Goal: Task Accomplishment & Management: Use online tool/utility

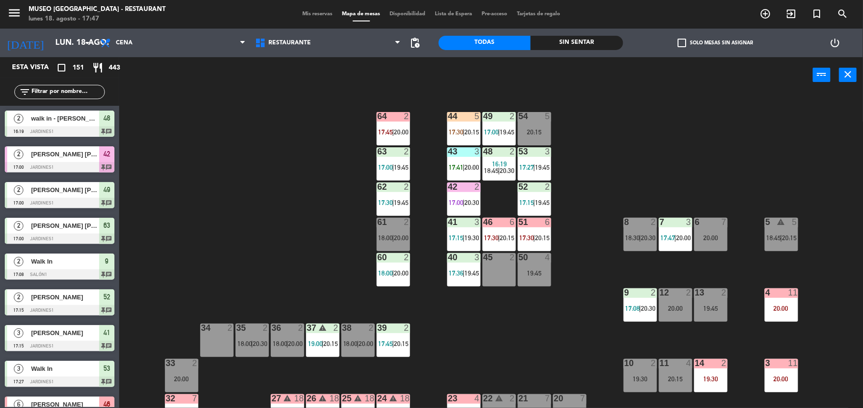
click at [77, 93] on input "text" at bounding box center [68, 92] width 74 height 10
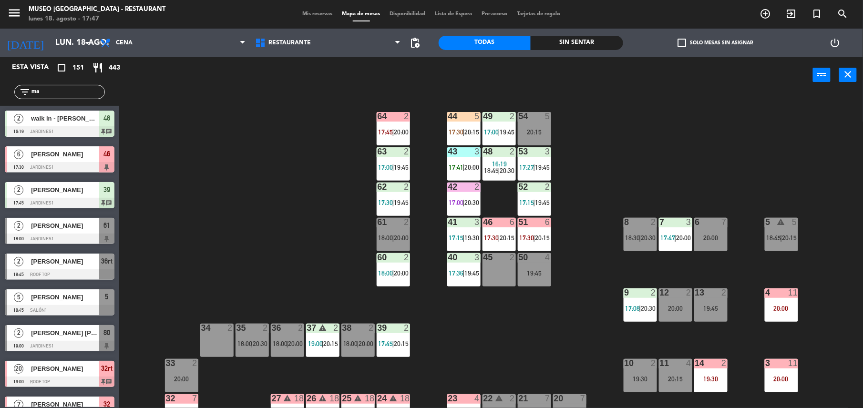
type input "m"
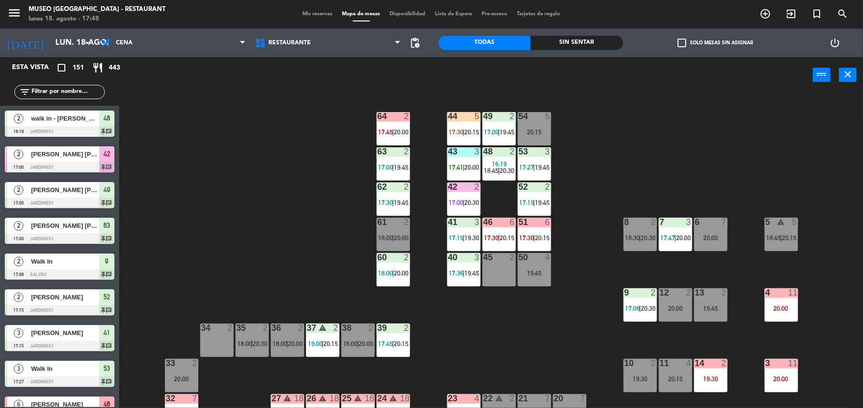
click at [612, 44] on div "Sin sentar" at bounding box center [577, 43] width 92 height 14
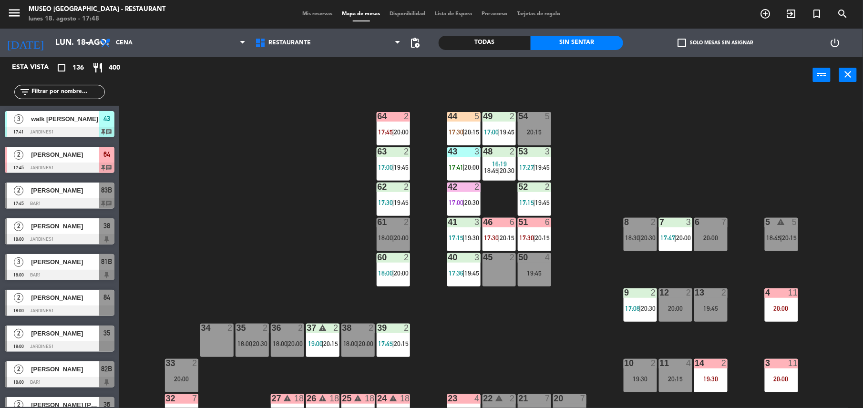
scroll to position [40, 0]
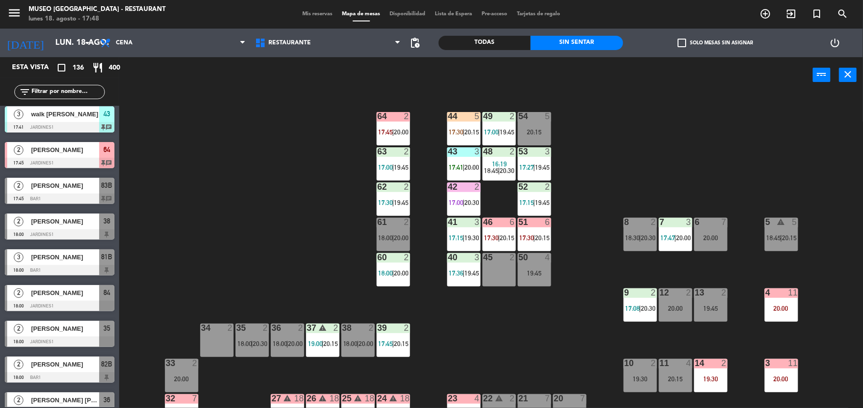
click at [63, 189] on span "[PERSON_NAME]" at bounding box center [65, 186] width 68 height 10
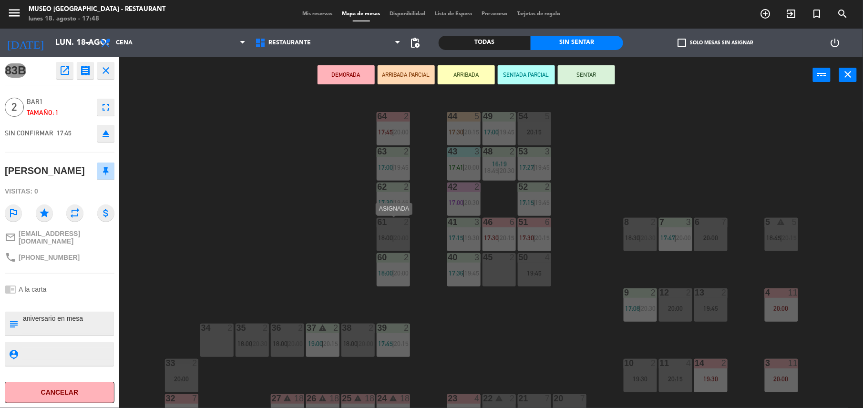
click at [392, 230] on div "61 2 18:00 | 20:00" at bounding box center [393, 234] width 33 height 33
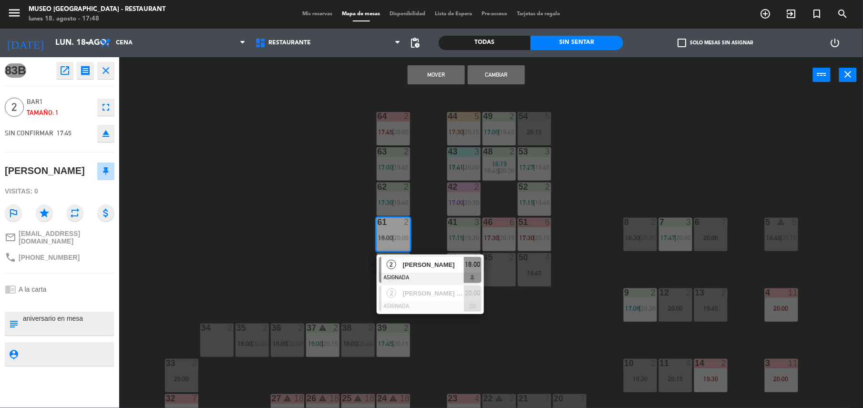
click at [491, 75] on button "Cambiar" at bounding box center [496, 74] width 57 height 19
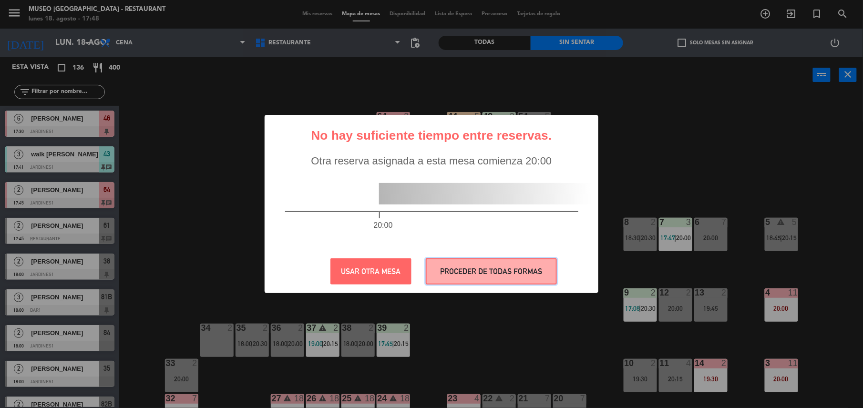
click at [473, 270] on button "PROCEDER DE TODAS FORMAS" at bounding box center [491, 271] width 131 height 26
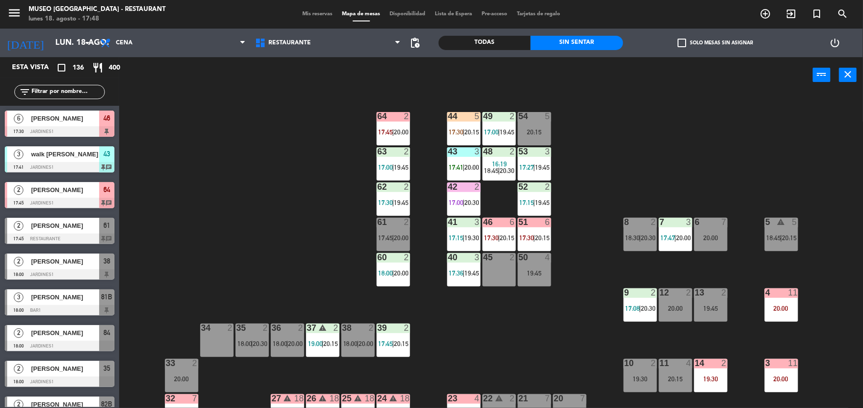
click at [77, 87] on input "text" at bounding box center [68, 92] width 74 height 10
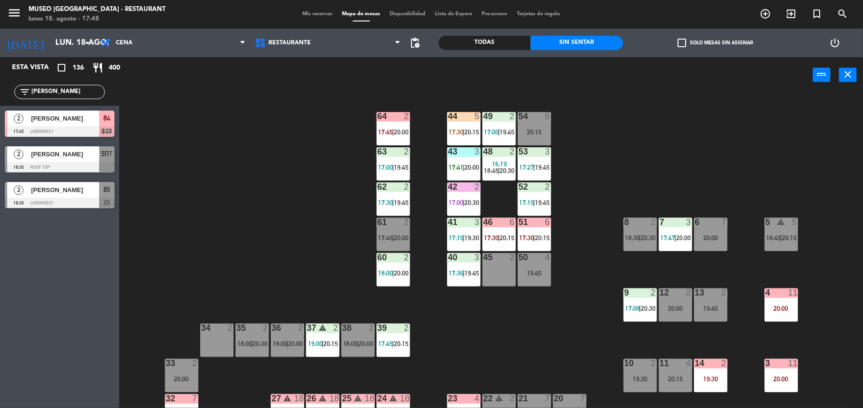
type input "[PERSON_NAME]"
click at [93, 130] on div at bounding box center [60, 131] width 110 height 10
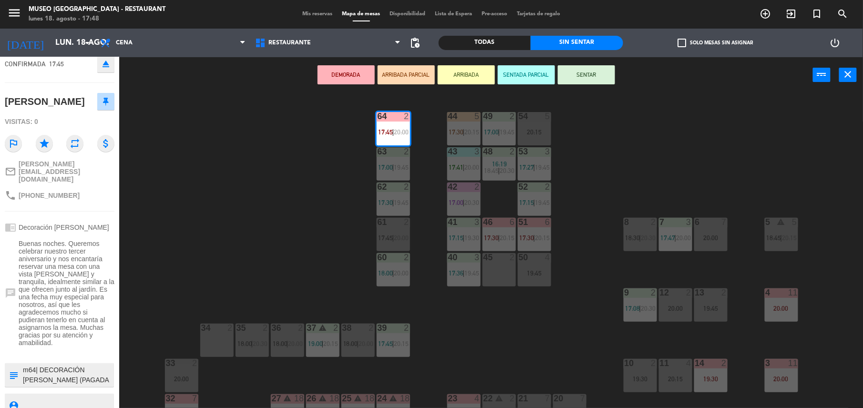
scroll to position [71, 0]
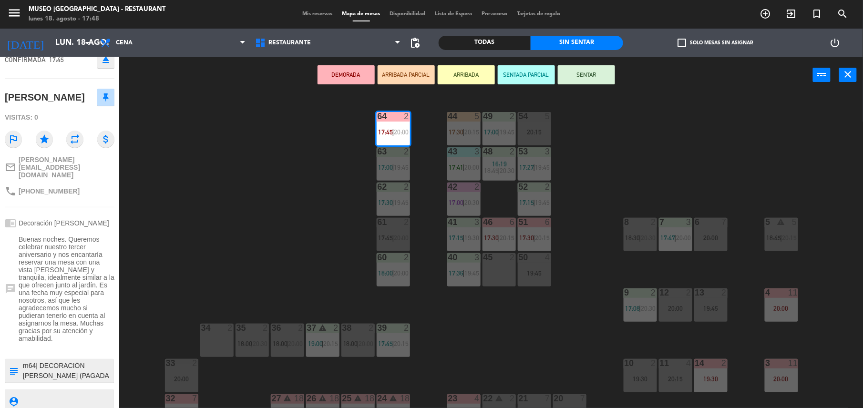
click at [92, 366] on textarea at bounding box center [67, 371] width 91 height 20
click at [109, 285] on span "Buenas noches. Queremos celebrar nuestro tercer aniversario y nos encantaría re…" at bounding box center [67, 288] width 96 height 107
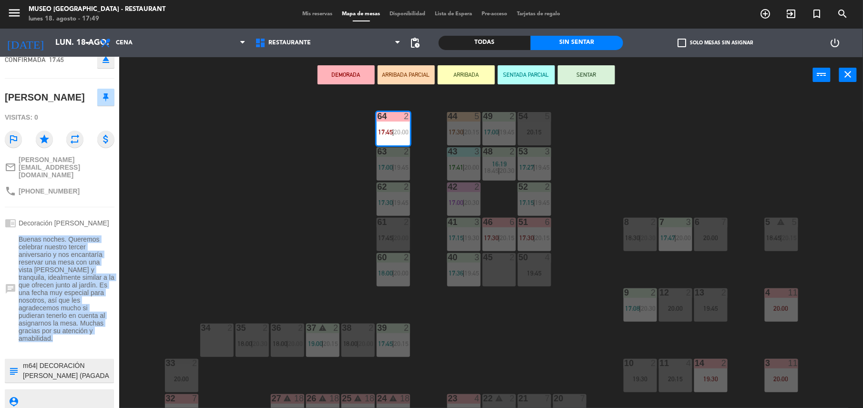
click at [109, 285] on span "Buenas noches. Queremos celebrar nuestro tercer aniversario y nos encantaría re…" at bounding box center [67, 288] width 96 height 107
click at [580, 76] on button "SENTAR" at bounding box center [586, 74] width 57 height 19
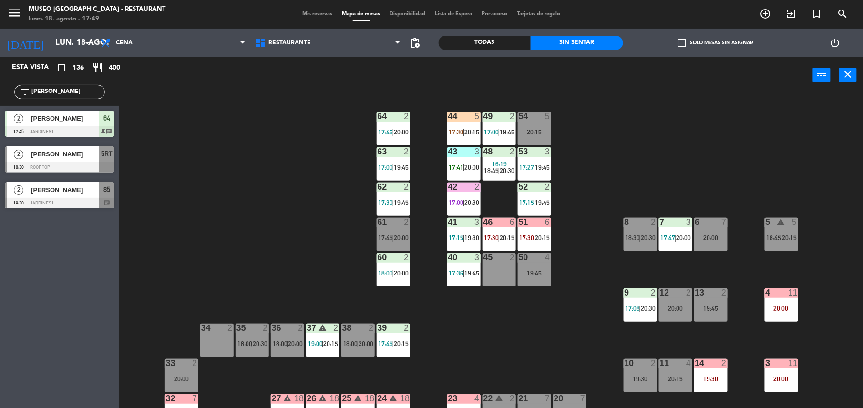
click at [381, 238] on span "17:45" at bounding box center [385, 238] width 15 height 8
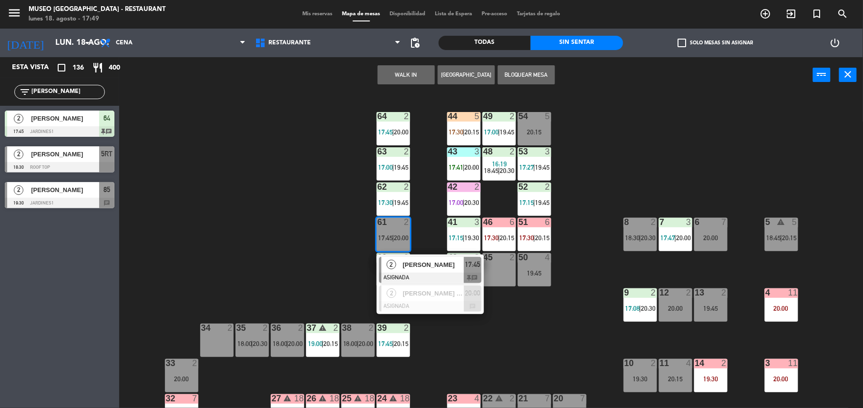
click at [407, 269] on span "[PERSON_NAME]" at bounding box center [433, 265] width 61 height 10
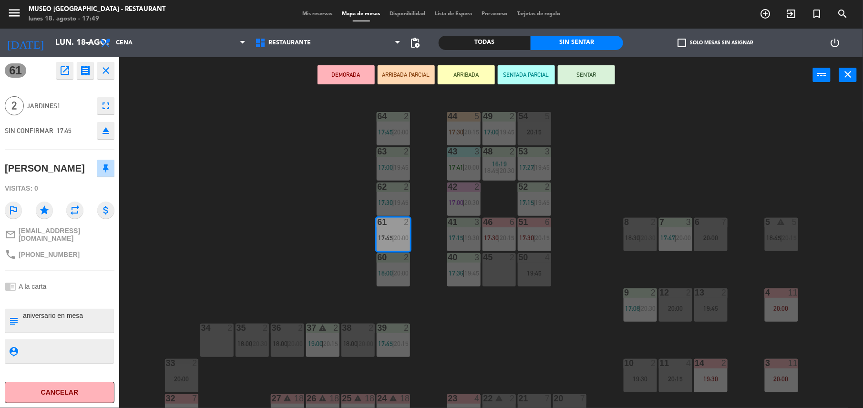
click at [22, 314] on textarea at bounding box center [67, 321] width 91 height 20
type textarea "m61 aniversario en mesa"
click at [85, 288] on div "chrome_reader_mode A la carta" at bounding box center [60, 286] width 110 height 18
click at [595, 65] on button "SENTAR" at bounding box center [586, 74] width 57 height 19
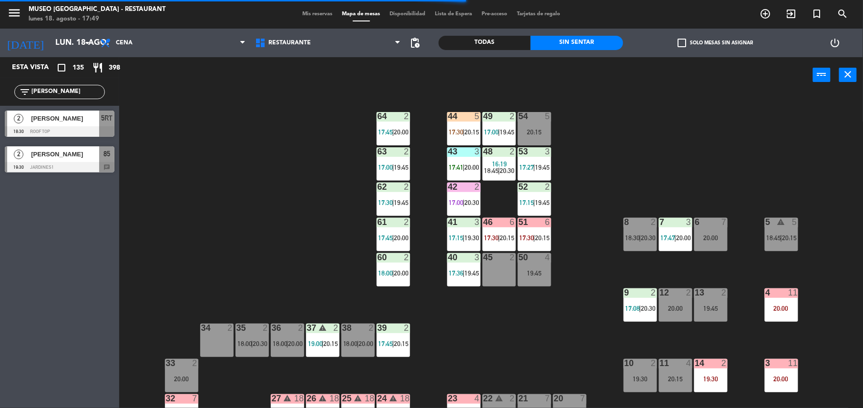
click at [60, 96] on input "[PERSON_NAME]" at bounding box center [68, 92] width 74 height 10
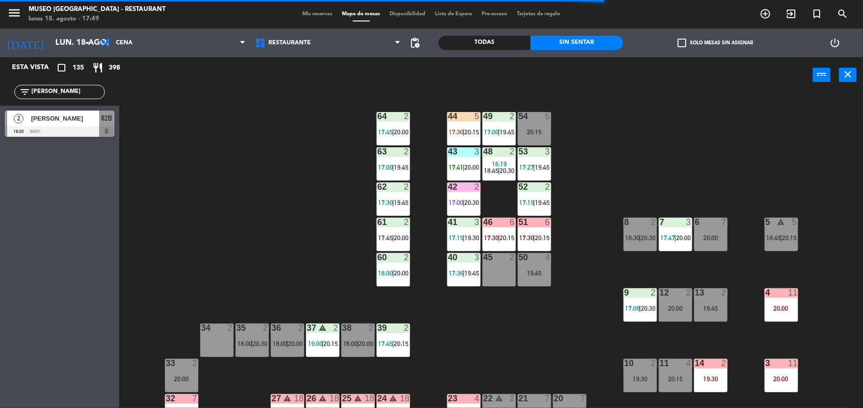
type input "[PERSON_NAME]"
click at [73, 120] on span "[PERSON_NAME]" at bounding box center [65, 118] width 68 height 10
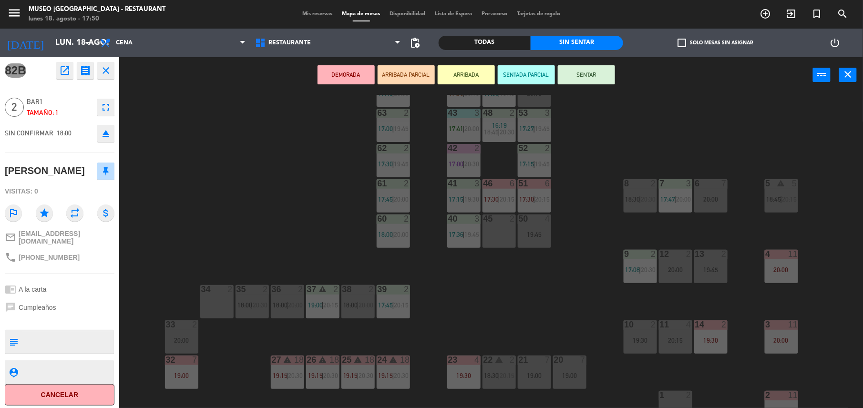
scroll to position [38, 0]
click at [370, 297] on div "38 2 18:00 | 20:00" at bounding box center [357, 302] width 33 height 33
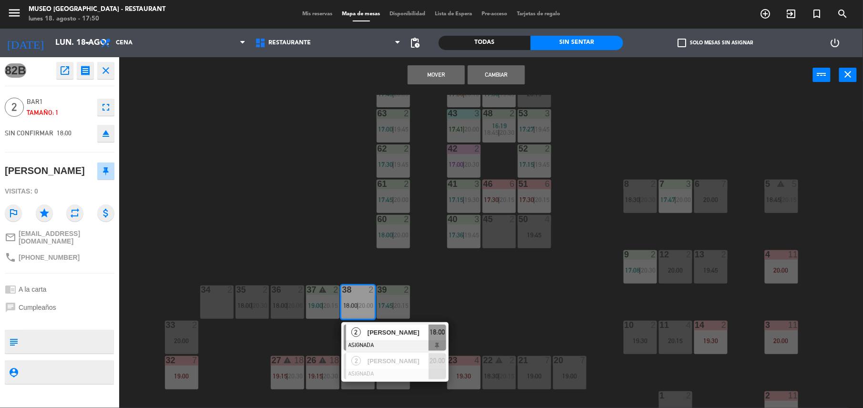
click at [513, 72] on button "Cambiar" at bounding box center [496, 74] width 57 height 19
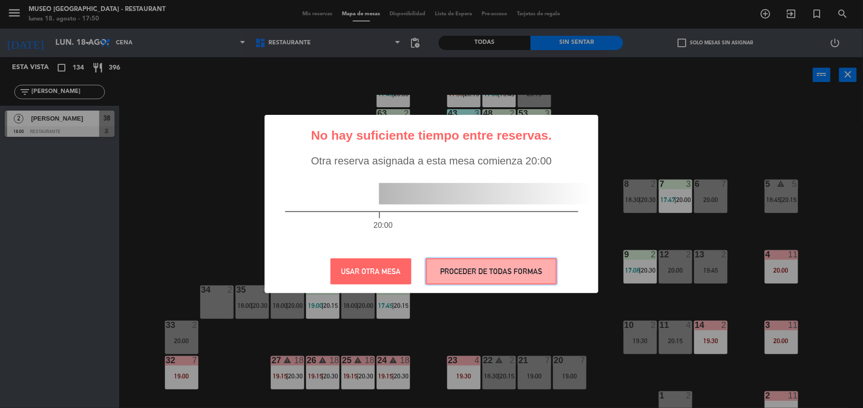
click at [444, 274] on button "PROCEDER DE TODAS FORMAS" at bounding box center [491, 271] width 131 height 26
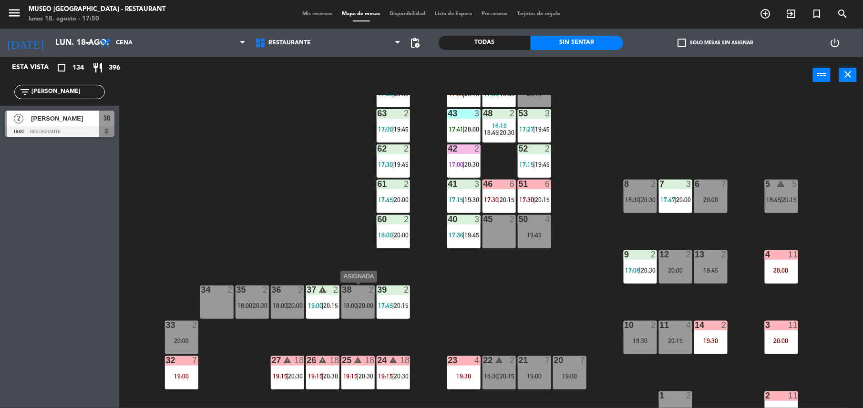
click at [368, 299] on div "38 2 18:00 | 20:00" at bounding box center [357, 302] width 33 height 33
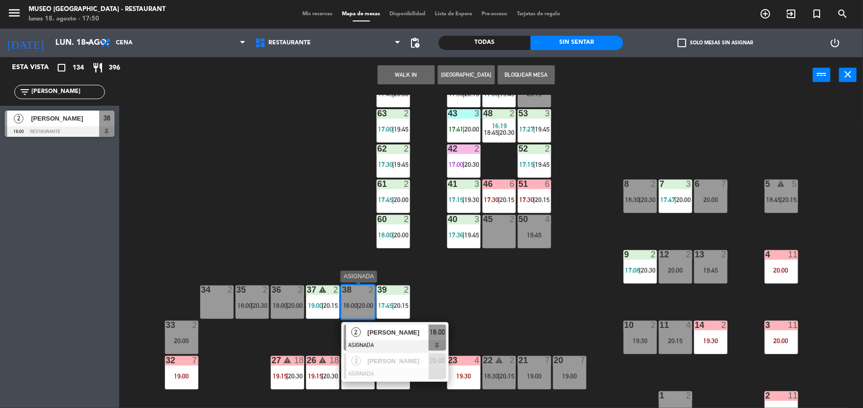
click at [383, 349] on div at bounding box center [395, 345] width 102 height 10
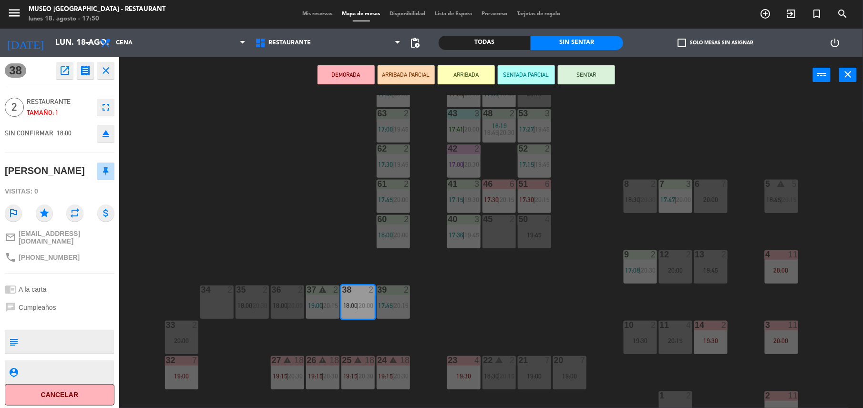
click at [52, 336] on textarea at bounding box center [67, 342] width 91 height 20
type textarea "m38"
click at [96, 298] on div "chat Cumpleaños" at bounding box center [60, 307] width 110 height 18
click at [572, 71] on button "SENTAR" at bounding box center [586, 74] width 57 height 19
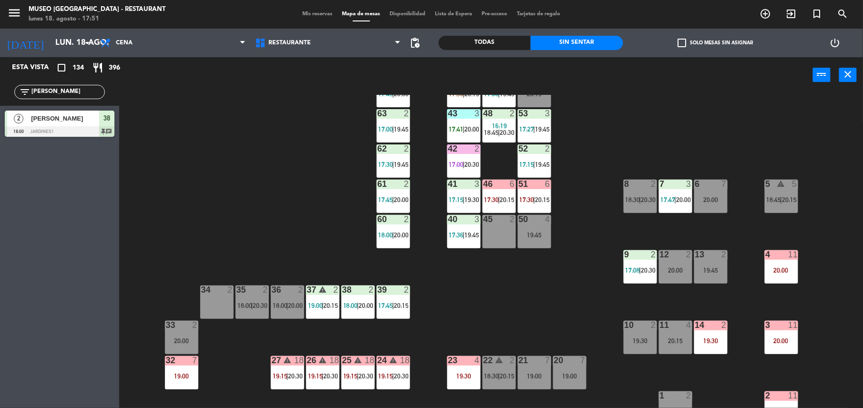
scroll to position [0, 0]
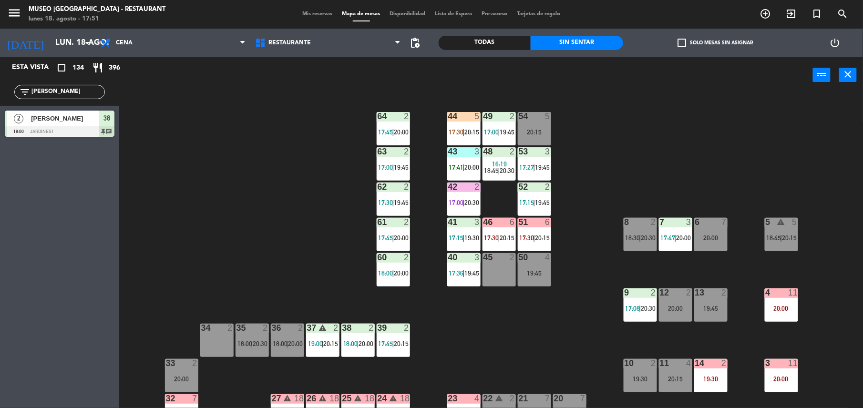
click at [390, 164] on span "17:00" at bounding box center [385, 168] width 15 height 8
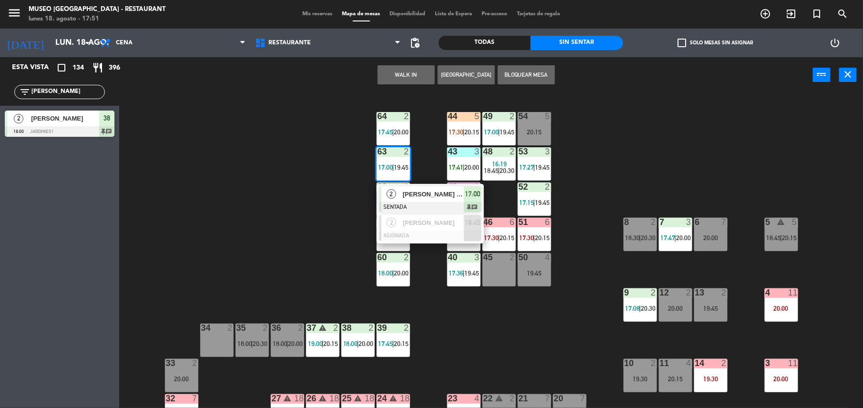
click at [426, 197] on span "[PERSON_NAME] [PERSON_NAME]" at bounding box center [433, 194] width 61 height 10
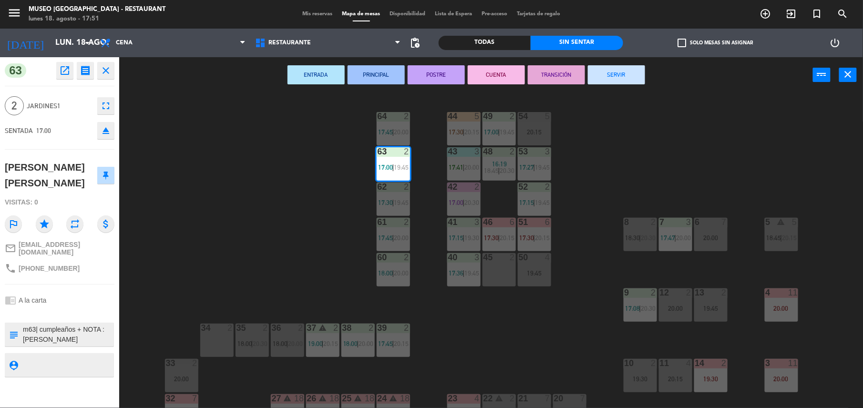
click at [622, 81] on button "SERVIR" at bounding box center [616, 74] width 57 height 19
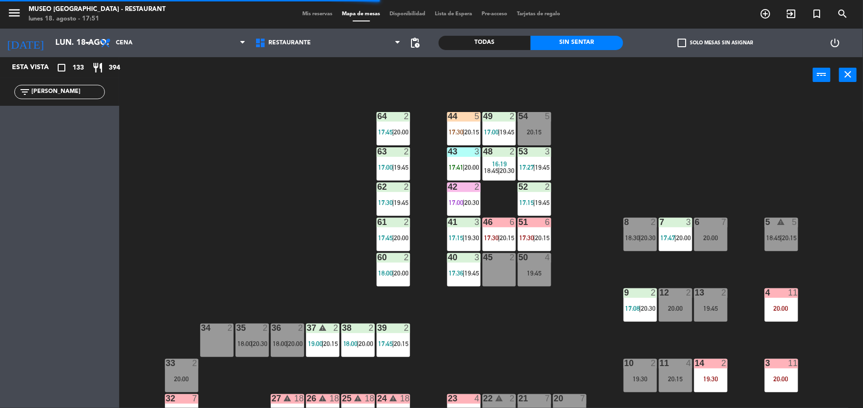
click at [100, 109] on div "Esta vista crop_square 133 restaurant 394 filter_list [PERSON_NAME]" at bounding box center [59, 232] width 119 height 351
click at [81, 92] on input "[PERSON_NAME]" at bounding box center [68, 92] width 74 height 10
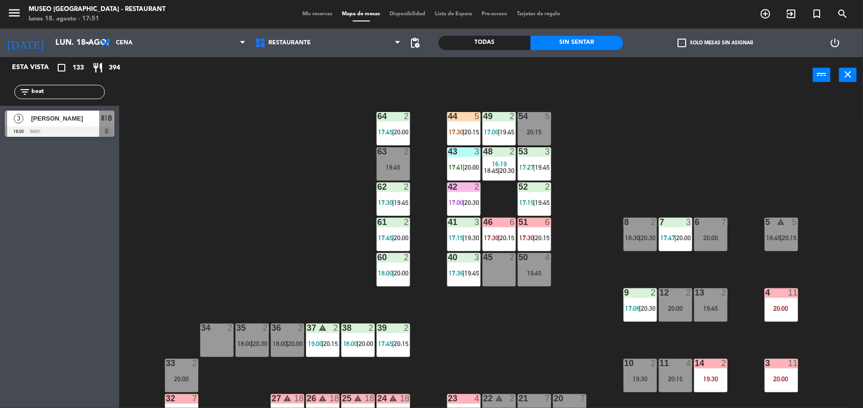
type input "beat"
click at [91, 119] on span "[PERSON_NAME]" at bounding box center [65, 118] width 68 height 10
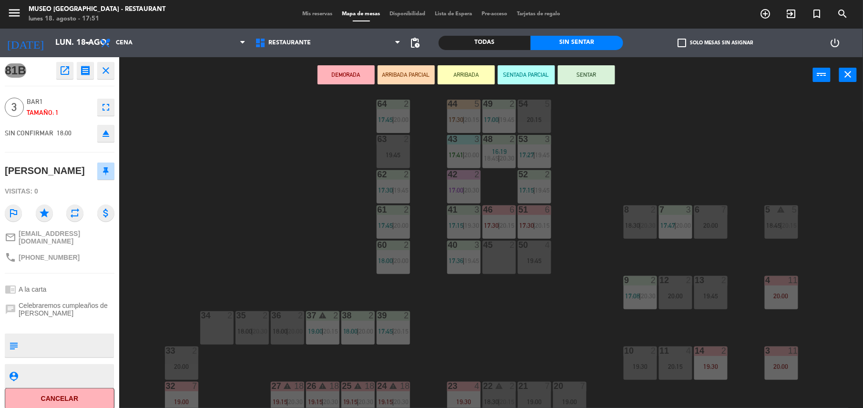
scroll to position [13, 0]
click at [544, 254] on div "50 4 19:45" at bounding box center [534, 256] width 33 height 33
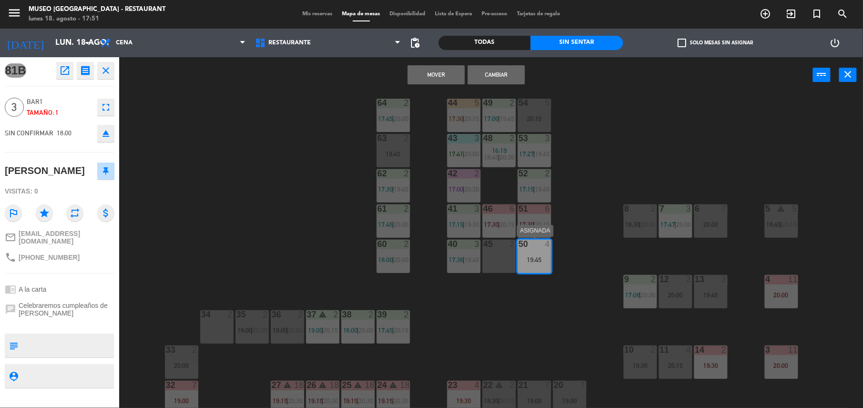
click at [544, 258] on div "19:45" at bounding box center [534, 259] width 33 height 7
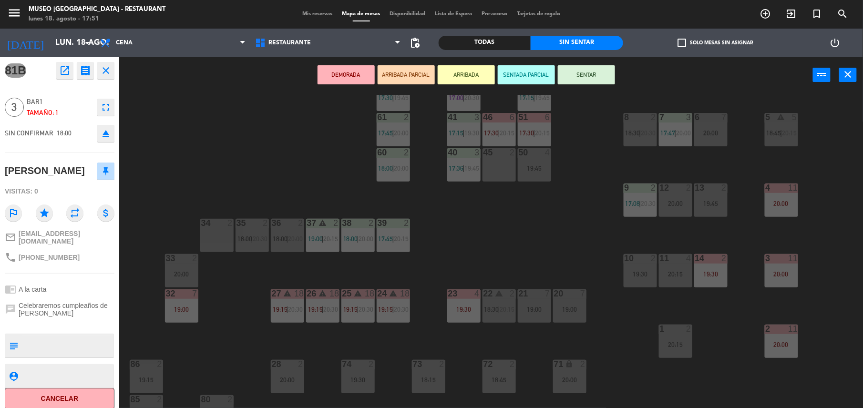
scroll to position [108, 0]
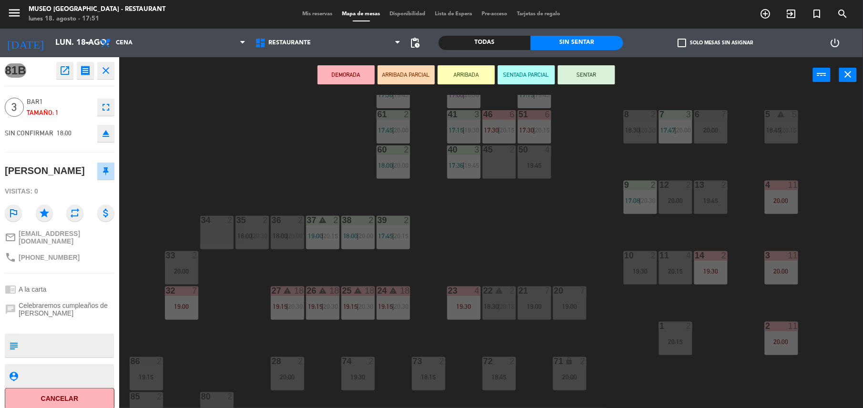
click at [534, 162] on div "19:45" at bounding box center [534, 165] width 33 height 7
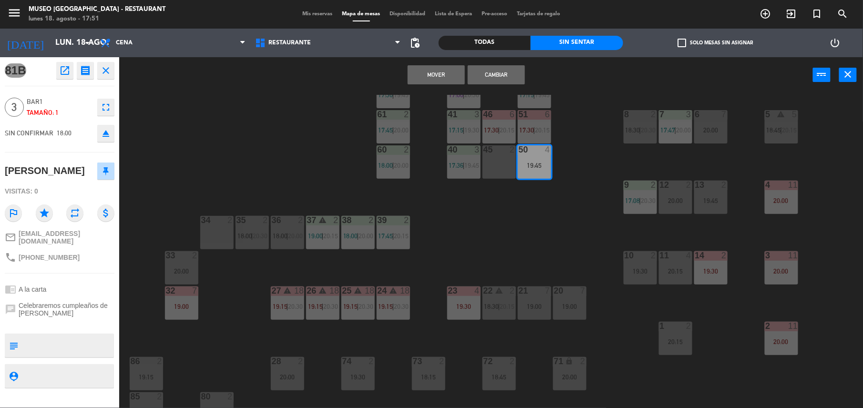
click at [496, 77] on button "Cambiar" at bounding box center [496, 74] width 57 height 19
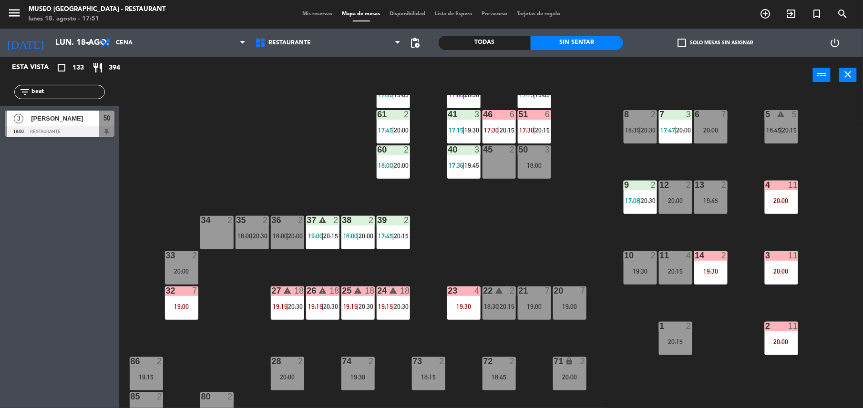
click at [528, 139] on div "51 6 17:30 | 20:15" at bounding box center [534, 126] width 33 height 33
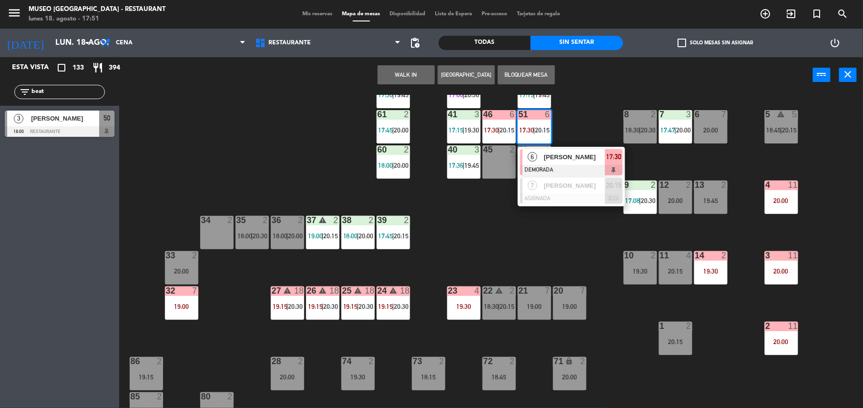
click at [605, 285] on div "44 5 17:30 | 20:15 49 2 17:00 | 19:45 54 5 20:15 64 2 17:45 | 20:00 48 2 16:19 …" at bounding box center [495, 252] width 735 height 315
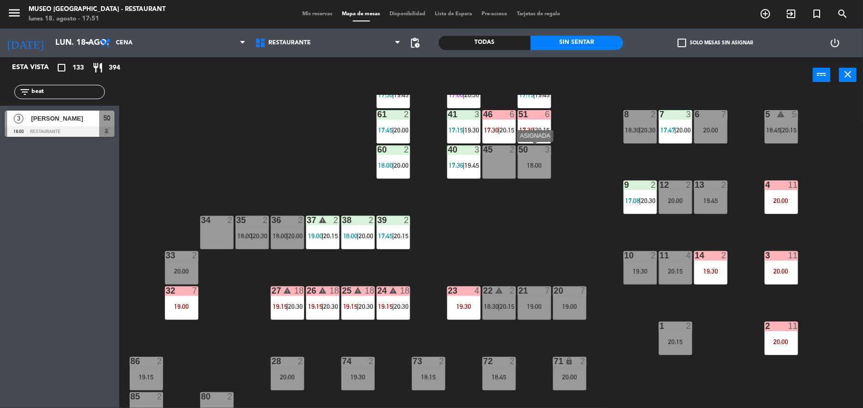
click at [525, 156] on div "50 3 18:00" at bounding box center [534, 161] width 33 height 33
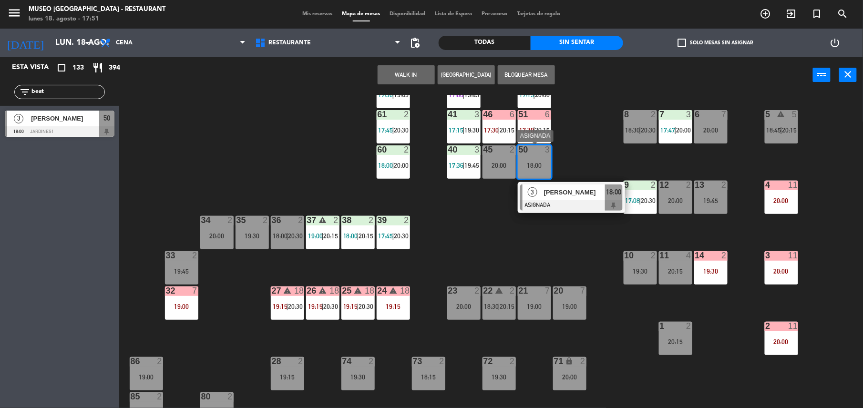
click at [556, 201] on div at bounding box center [571, 205] width 102 height 10
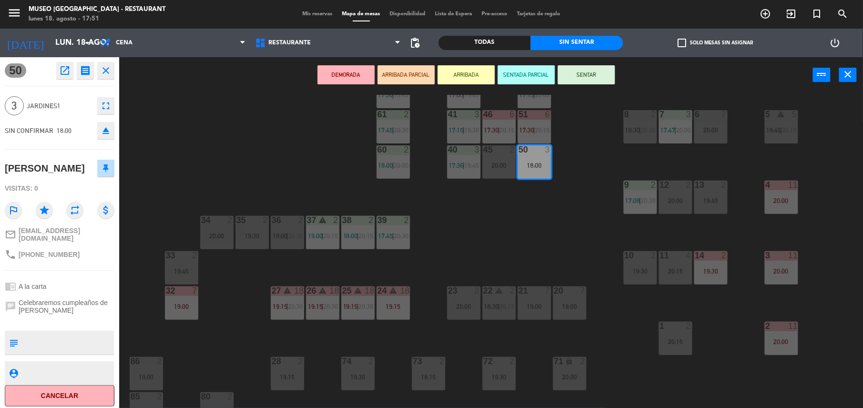
click at [406, 75] on button "ARRIBADA PARCIAL" at bounding box center [406, 74] width 57 height 19
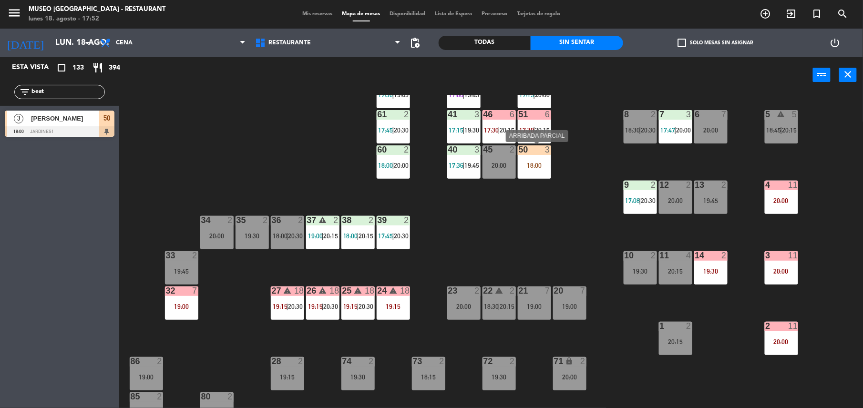
click at [539, 156] on div "50 3 18:00" at bounding box center [534, 161] width 33 height 33
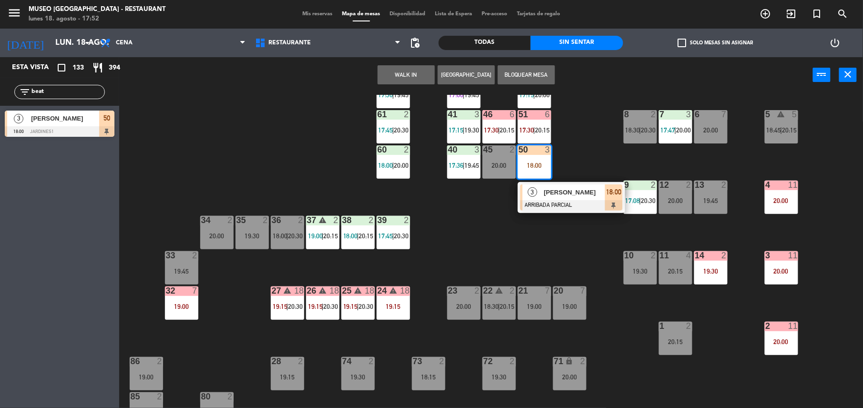
click at [561, 200] on div at bounding box center [571, 205] width 102 height 10
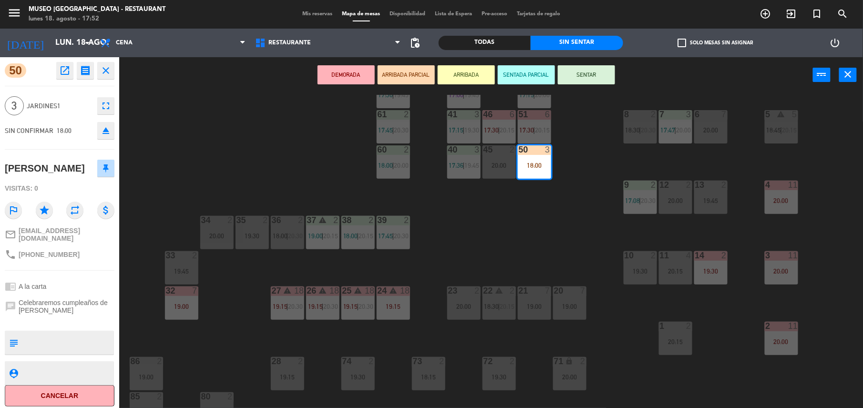
click at [50, 347] on textarea at bounding box center [67, 343] width 91 height 20
type textarea "m50"
click at [60, 277] on div "chrome_reader_mode A la carta" at bounding box center [60, 286] width 110 height 18
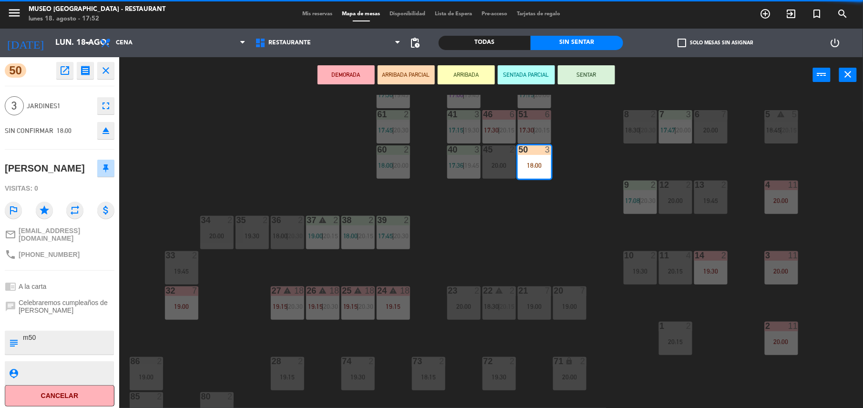
click at [60, 277] on div "chrome_reader_mode A la carta" at bounding box center [60, 286] width 110 height 18
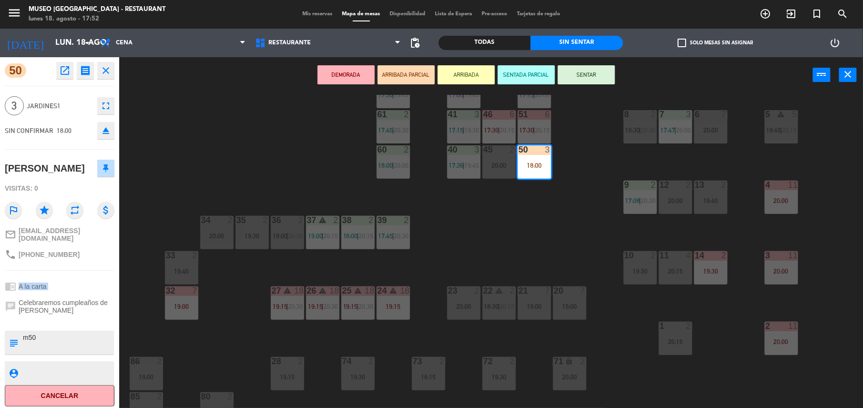
click at [60, 277] on div "chrome_reader_mode A la carta" at bounding box center [60, 286] width 110 height 18
drag, startPoint x: 60, startPoint y: 275, endPoint x: 107, endPoint y: 286, distance: 48.6
click at [107, 286] on div "chrome_reader_mode A la carta" at bounding box center [60, 286] width 110 height 18
click at [601, 78] on button "SENTAR" at bounding box center [586, 74] width 57 height 19
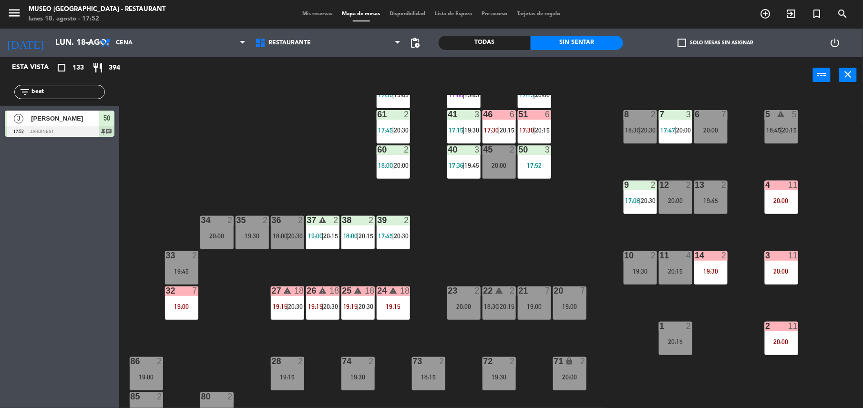
scroll to position [0, 0]
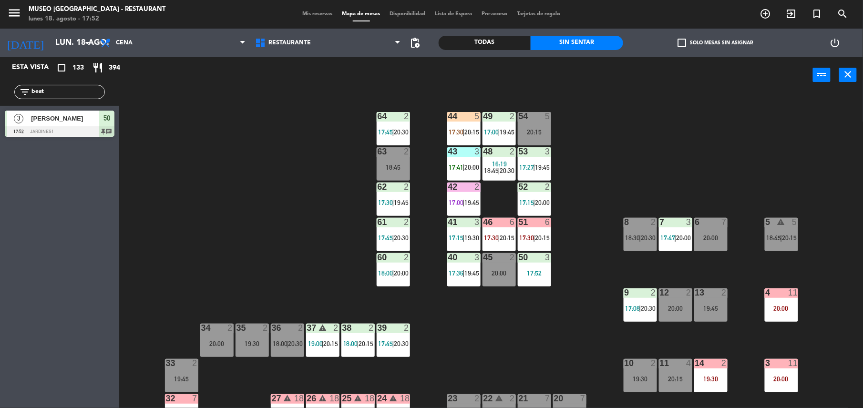
click at [460, 134] on span "17:30" at bounding box center [456, 132] width 15 height 8
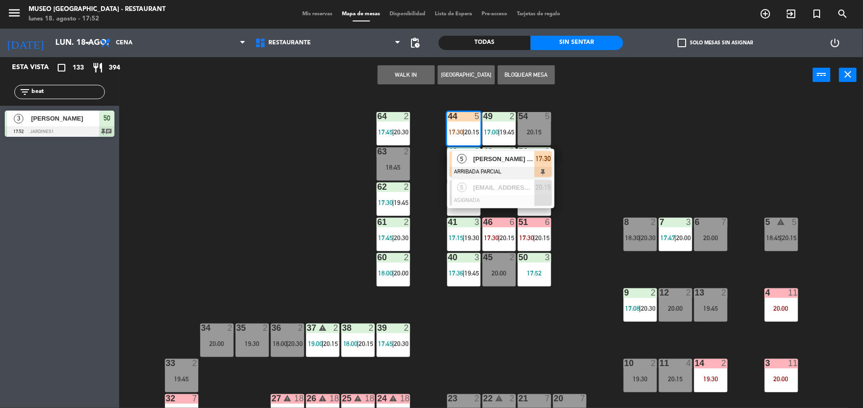
click at [475, 154] on span "[PERSON_NAME] Chuquipul [PERSON_NAME]" at bounding box center [503, 159] width 61 height 10
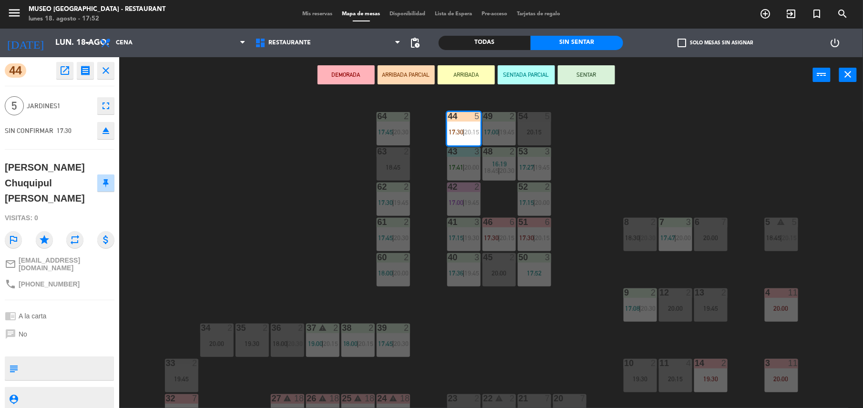
click at [81, 358] on textarea at bounding box center [67, 368] width 91 height 20
type textarea "m44"
click at [79, 325] on div "chat No" at bounding box center [60, 334] width 110 height 18
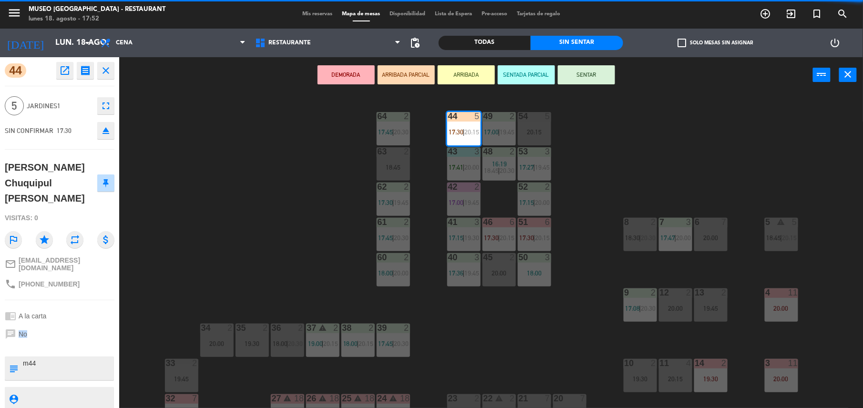
click at [79, 325] on div "chat No" at bounding box center [60, 334] width 110 height 18
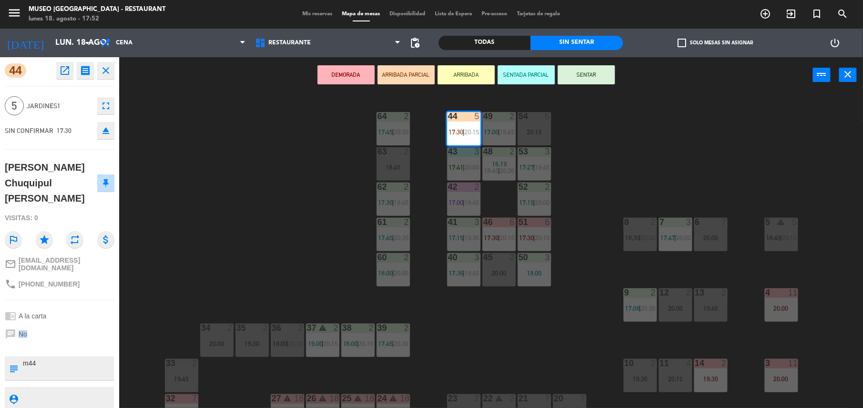
click at [613, 72] on button "SENTAR" at bounding box center [586, 74] width 57 height 19
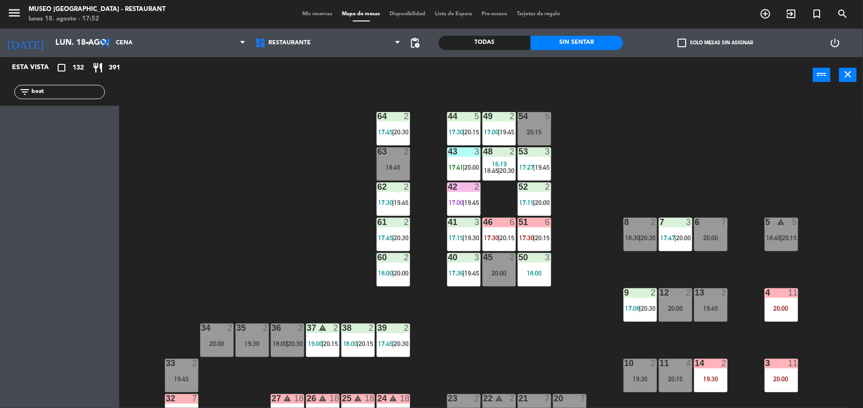
click at [476, 205] on span "19:45" at bounding box center [471, 203] width 15 height 8
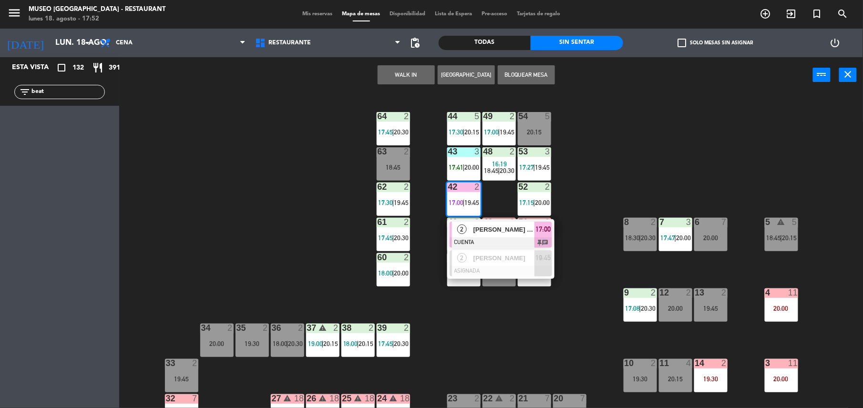
click at [534, 325] on div "44 5 17:30 | 20:15 49 2 17:00 | 19:45 54 5 20:15 64 2 17:45 | 20:30 48 2 16:19 …" at bounding box center [495, 252] width 735 height 315
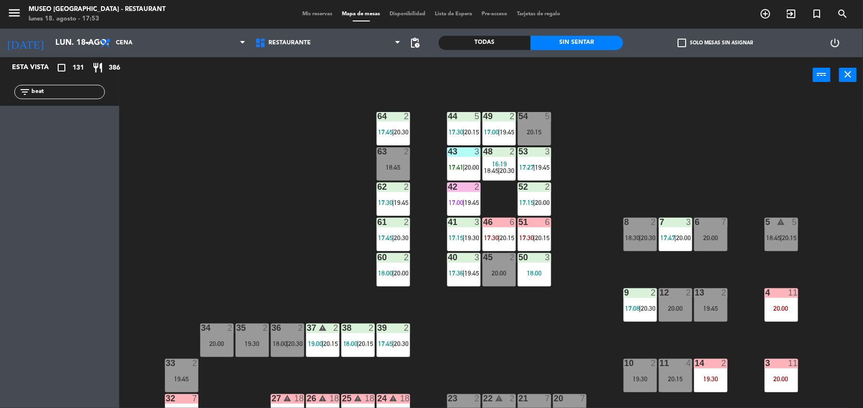
click at [78, 88] on input "beat" at bounding box center [68, 92] width 74 height 10
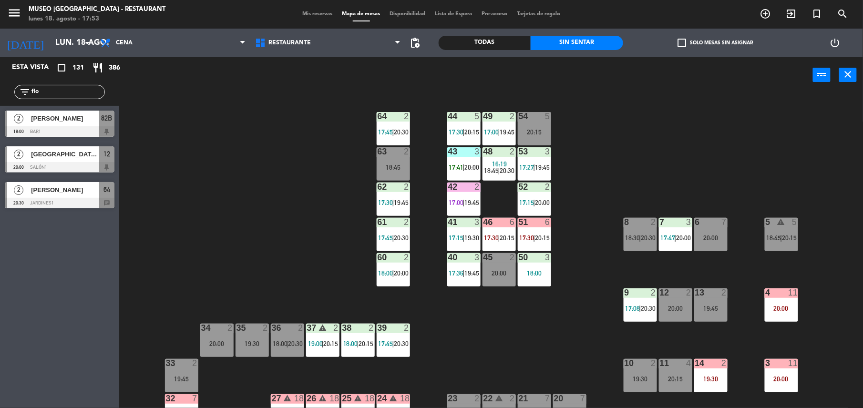
type input "flo"
click at [92, 130] on div at bounding box center [60, 131] width 110 height 10
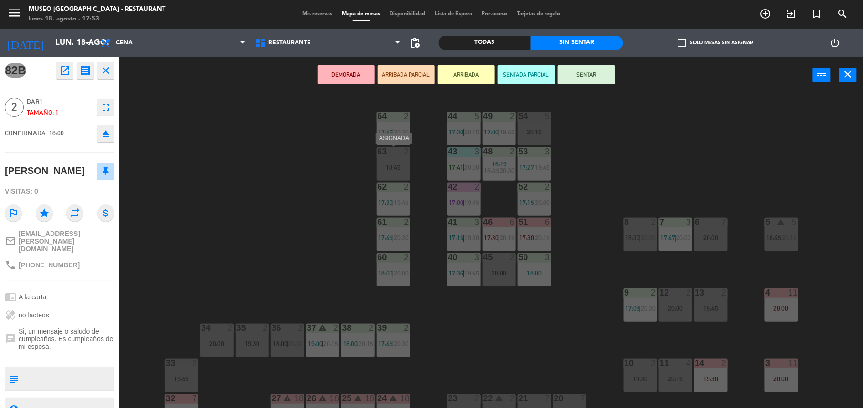
click at [401, 164] on div "18:45" at bounding box center [393, 167] width 33 height 7
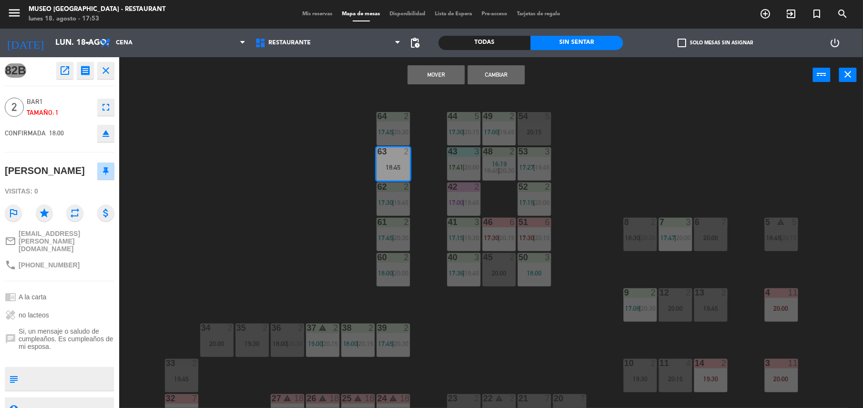
click at [430, 73] on button "Mover" at bounding box center [436, 74] width 57 height 19
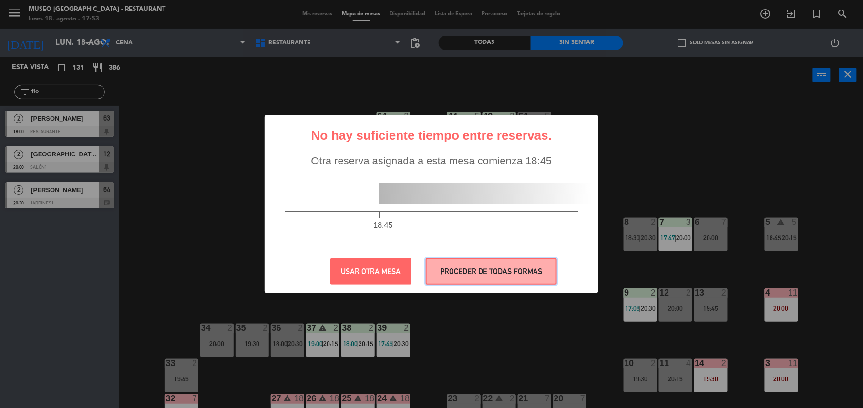
click at [486, 268] on button "PROCEDER DE TODAS FORMAS" at bounding box center [491, 271] width 131 height 26
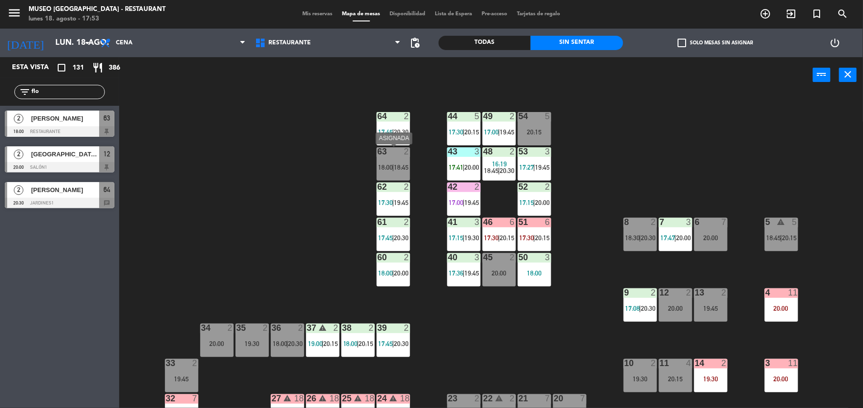
click at [393, 174] on div "63 2 18:00 | 18:45" at bounding box center [393, 163] width 33 height 33
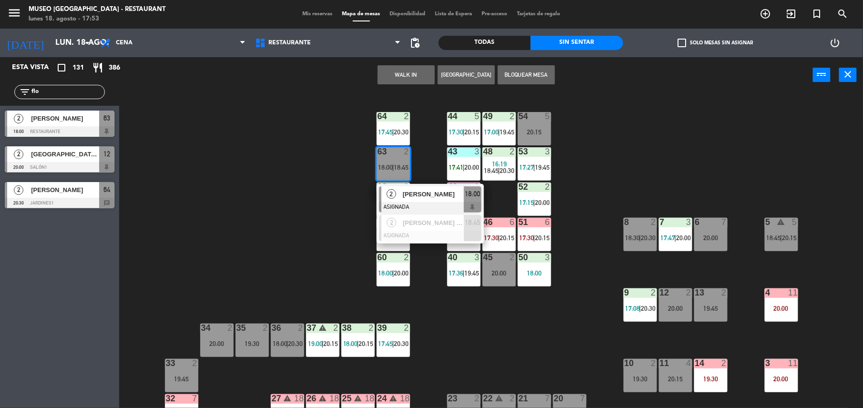
click at [403, 191] on span "[PERSON_NAME]" at bounding box center [433, 194] width 61 height 10
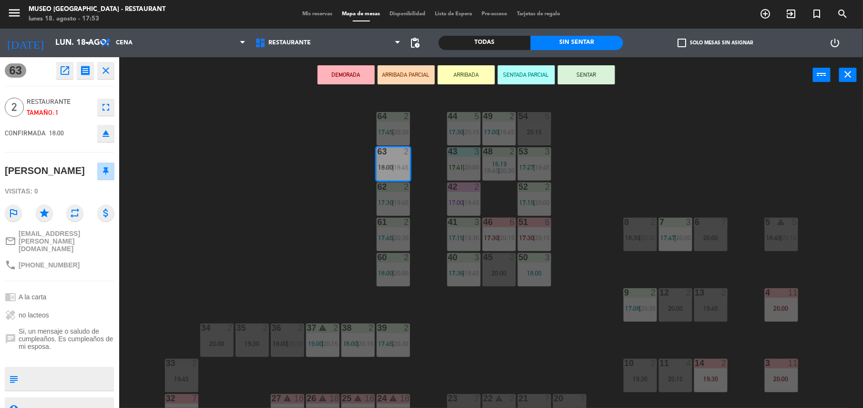
click at [60, 373] on textarea at bounding box center [67, 379] width 91 height 20
type textarea "m63"
click at [77, 313] on div "healing no lacteos" at bounding box center [60, 315] width 110 height 18
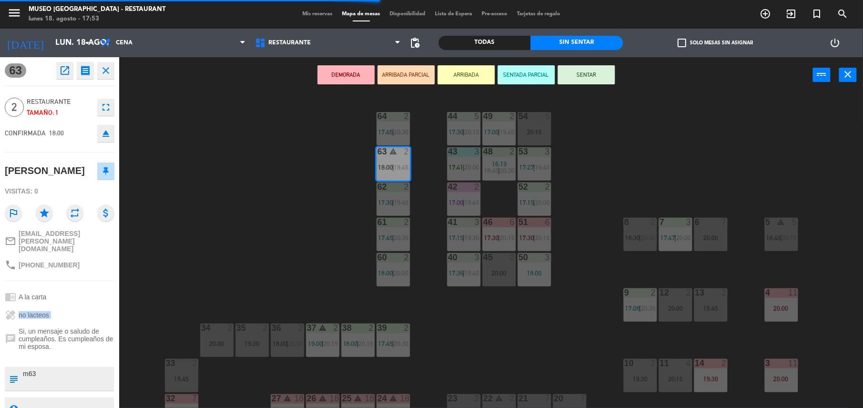
click at [423, 73] on button "ARRIBADA PARCIAL" at bounding box center [406, 74] width 57 height 19
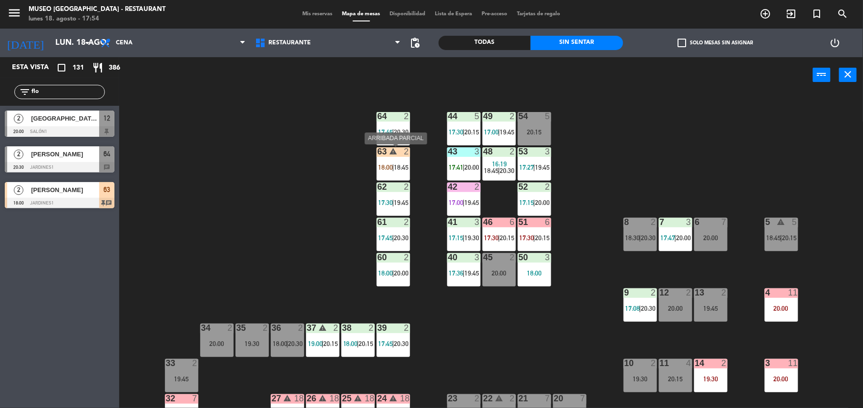
click at [410, 154] on div "2" at bounding box center [409, 151] width 16 height 9
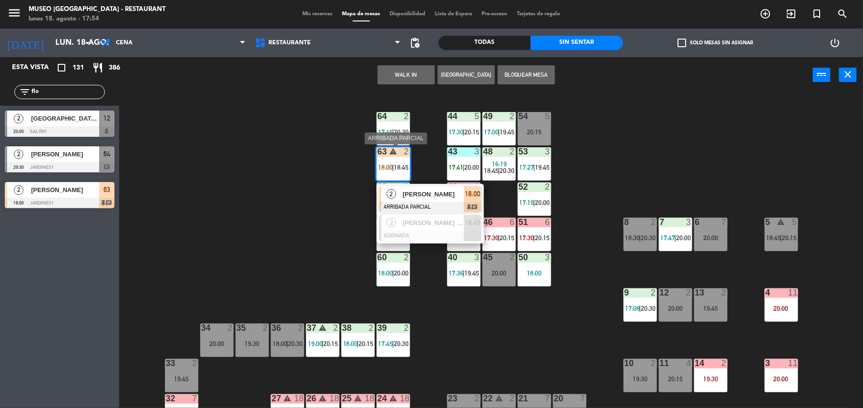
click at [423, 191] on span "[PERSON_NAME]" at bounding box center [433, 194] width 61 height 10
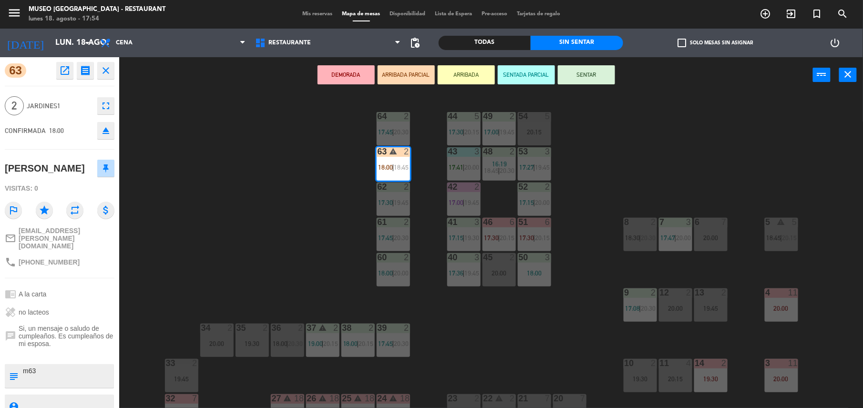
click at [68, 313] on div "healing no lacteos" at bounding box center [60, 312] width 110 height 18
click at [580, 81] on button "SENTAR" at bounding box center [586, 74] width 57 height 19
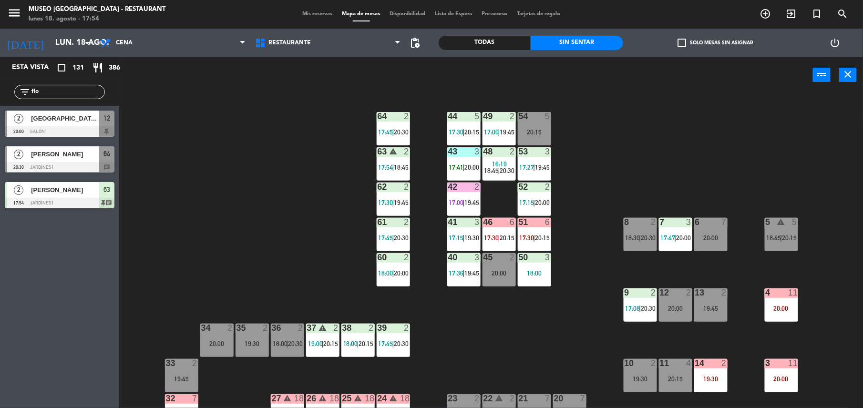
click at [54, 92] on input "flo" at bounding box center [68, 92] width 74 height 10
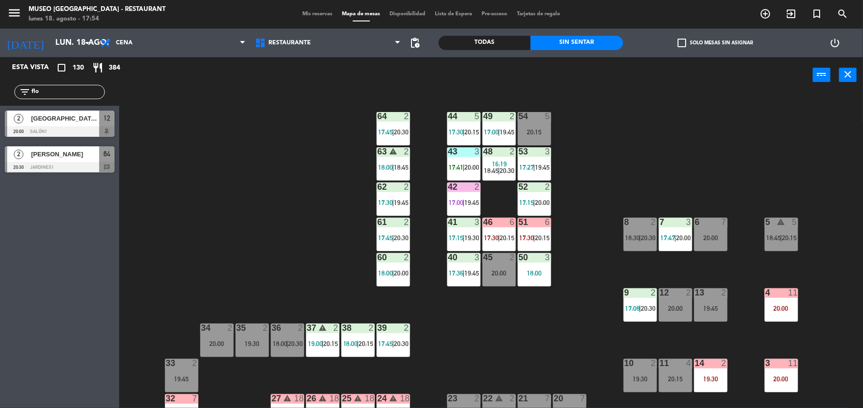
type input "l"
type input "edi"
click at [67, 119] on span "[PERSON_NAME]" at bounding box center [65, 118] width 68 height 10
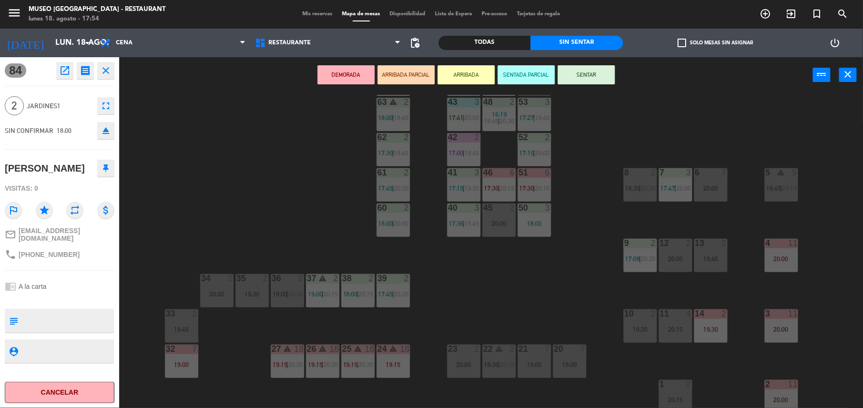
scroll to position [48, 0]
click at [286, 292] on span "18:00" at bounding box center [280, 296] width 15 height 8
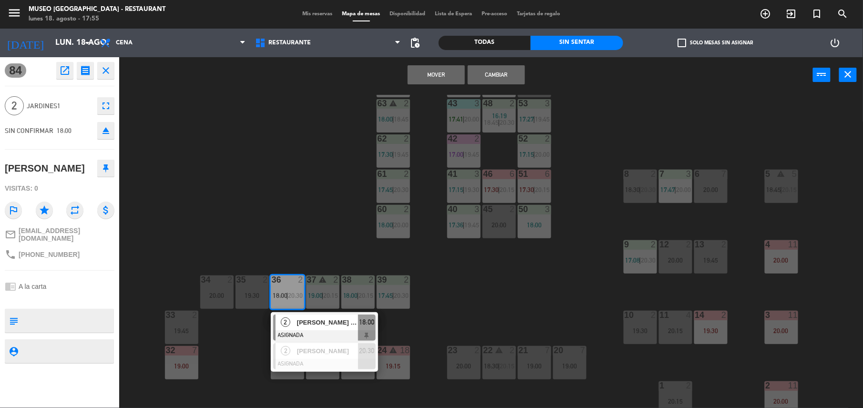
click at [496, 72] on button "Cambiar" at bounding box center [496, 74] width 57 height 19
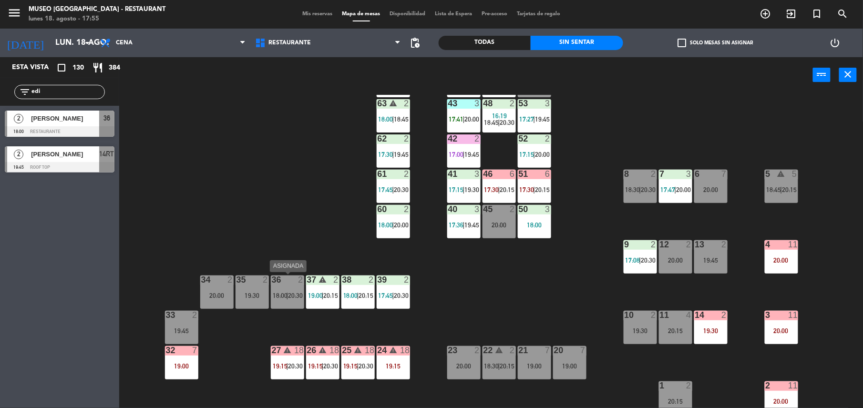
click at [286, 292] on span "|" at bounding box center [287, 296] width 2 height 8
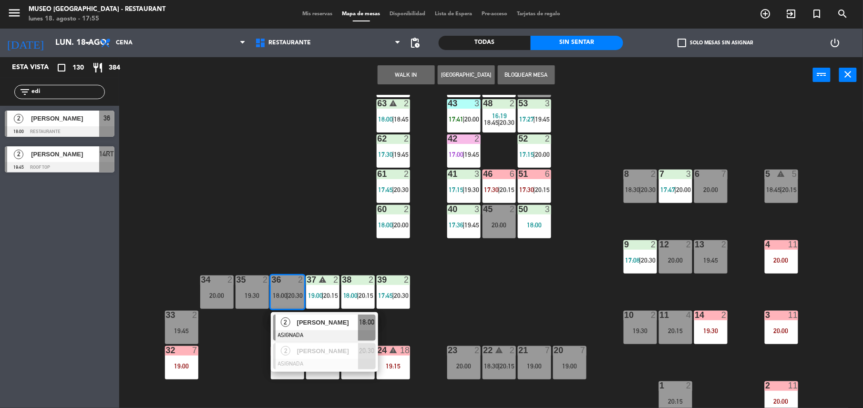
click at [307, 318] on span "[PERSON_NAME]" at bounding box center [327, 322] width 61 height 10
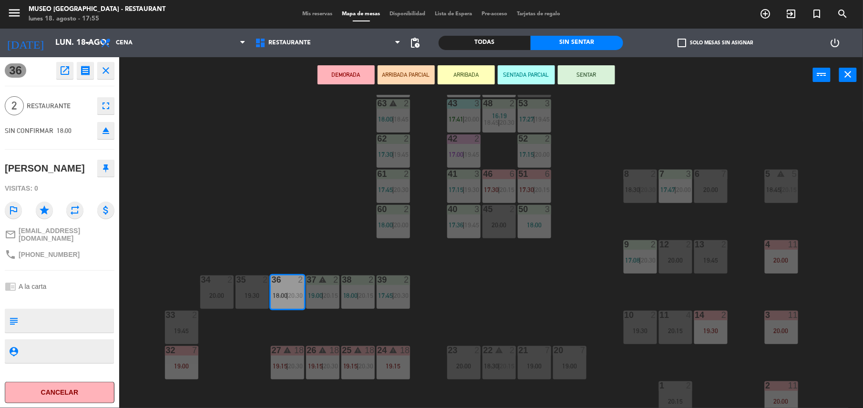
click at [83, 331] on textarea at bounding box center [67, 321] width 91 height 20
click at [391, 79] on button "ARRIBADA PARCIAL" at bounding box center [406, 74] width 57 height 19
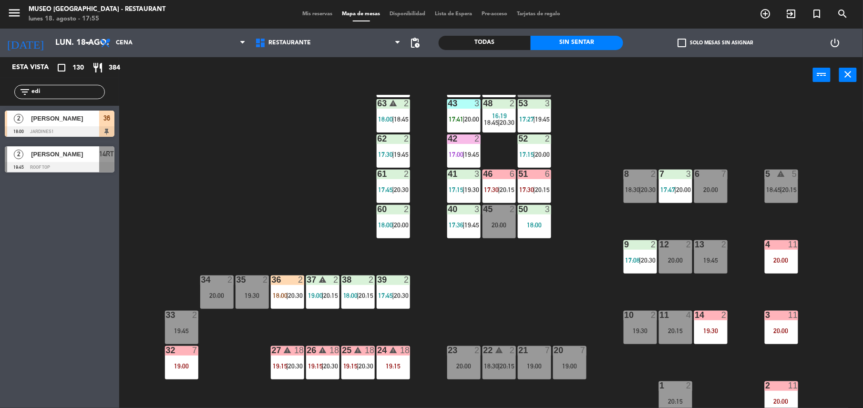
click at [65, 128] on div at bounding box center [60, 131] width 110 height 10
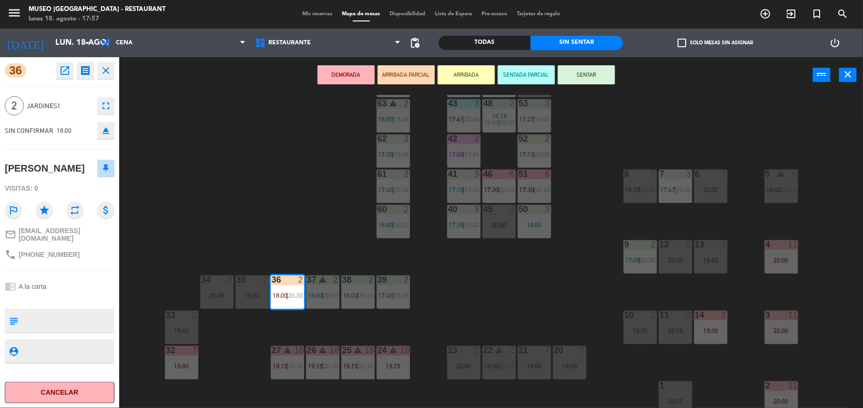
click at [38, 331] on textarea at bounding box center [67, 321] width 91 height 20
type textarea "m36"
click at [107, 293] on div "chrome_reader_mode A la carta" at bounding box center [60, 286] width 110 height 18
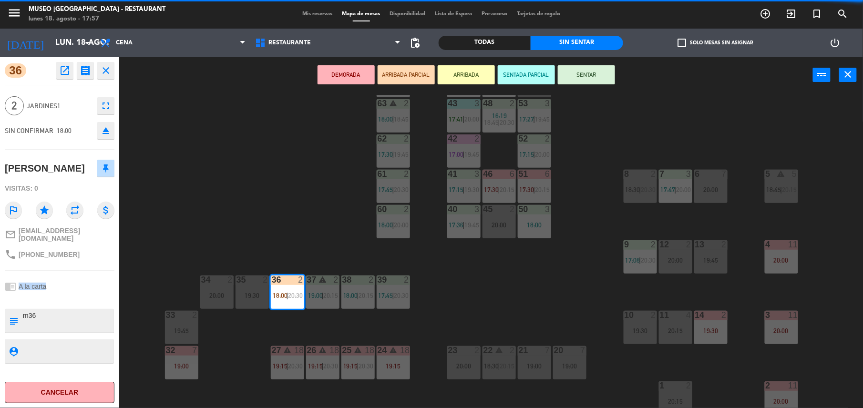
click at [107, 293] on div "chrome_reader_mode A la carta" at bounding box center [60, 286] width 110 height 18
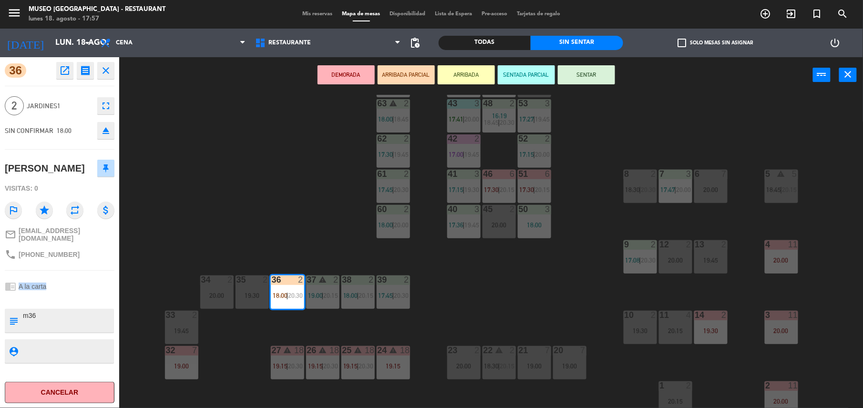
click at [607, 72] on button "SENTAR" at bounding box center [586, 74] width 57 height 19
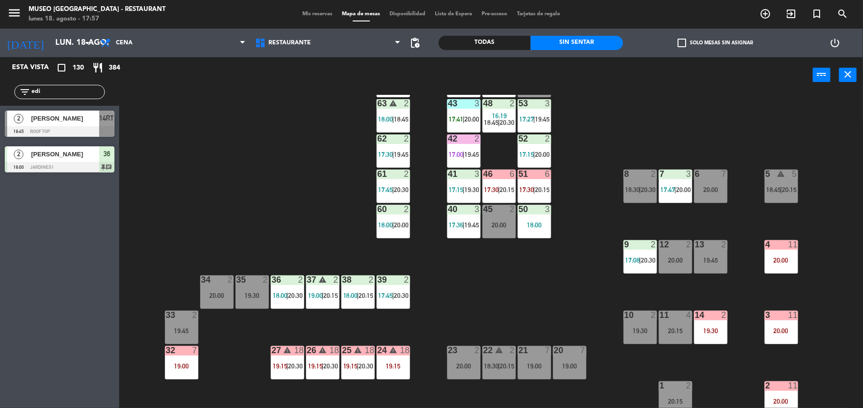
click at [326, 285] on div "37 warning 2 19:00 | 20:15" at bounding box center [322, 292] width 33 height 33
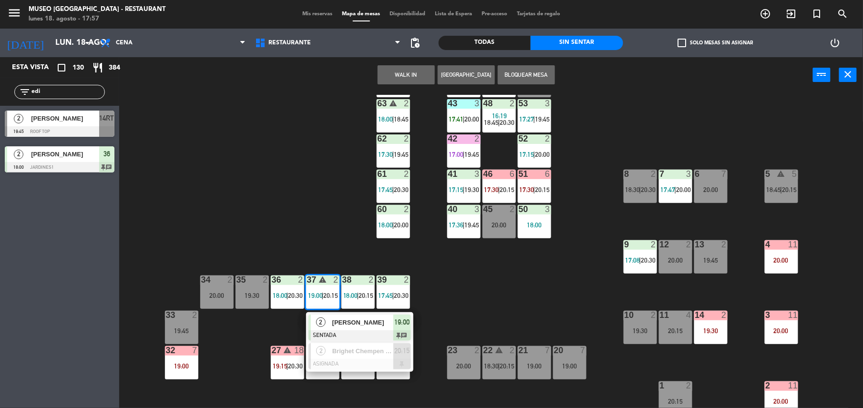
click at [357, 323] on span "[PERSON_NAME]" at bounding box center [362, 322] width 61 height 10
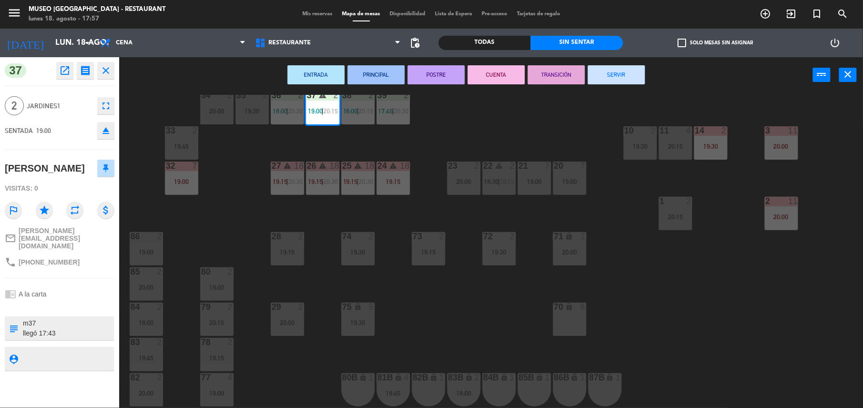
scroll to position [234, 0]
click at [667, 222] on div "1 2 20:15" at bounding box center [675, 212] width 33 height 33
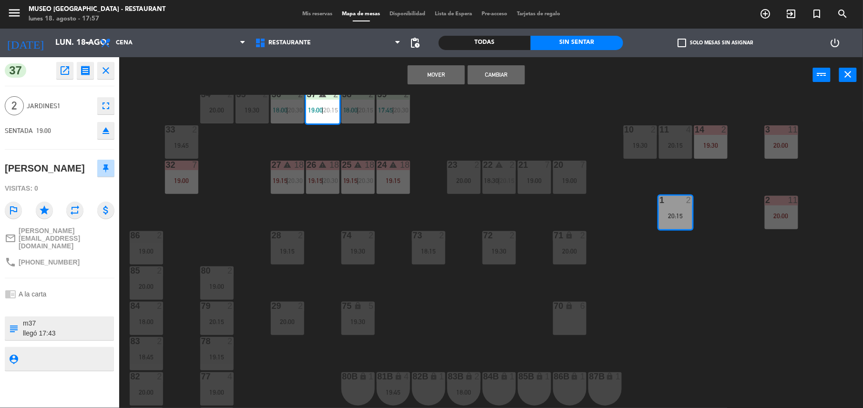
click at [443, 73] on button "Mover" at bounding box center [436, 74] width 57 height 19
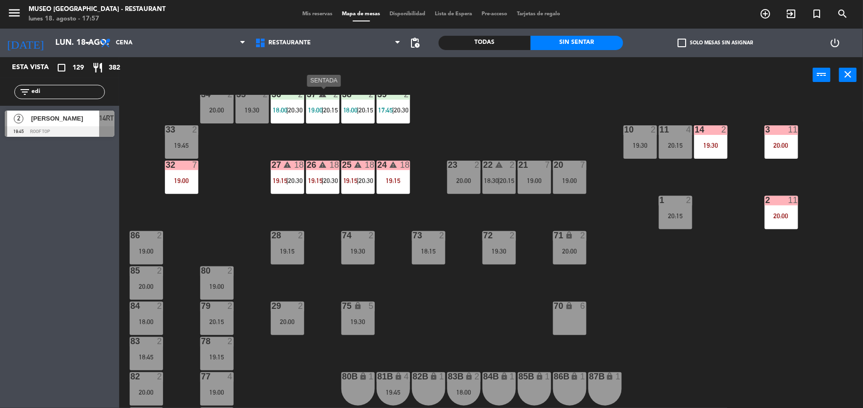
click at [325, 117] on div "37 warning 2 19:00 | 20:15" at bounding box center [322, 106] width 33 height 33
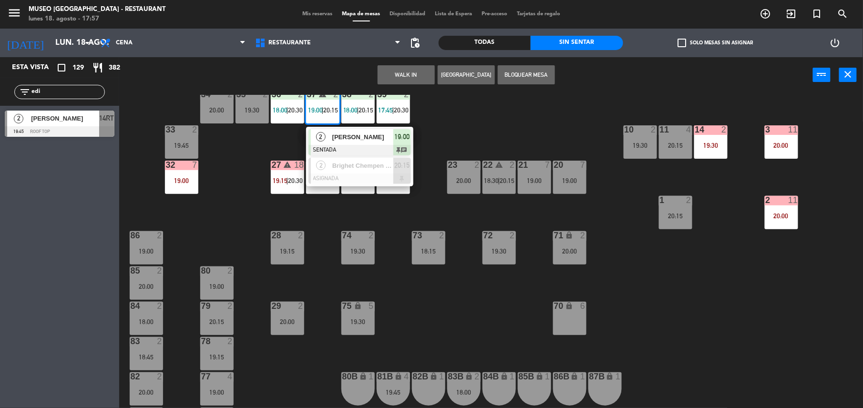
click at [338, 147] on div at bounding box center [359, 150] width 102 height 10
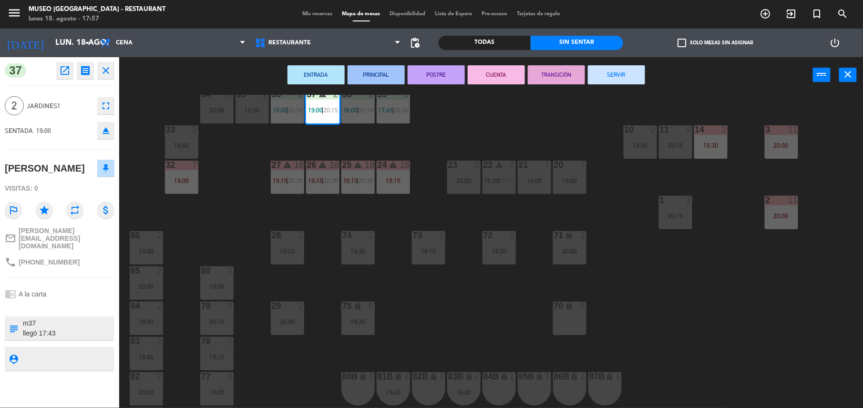
click at [44, 318] on textarea at bounding box center [67, 328] width 91 height 20
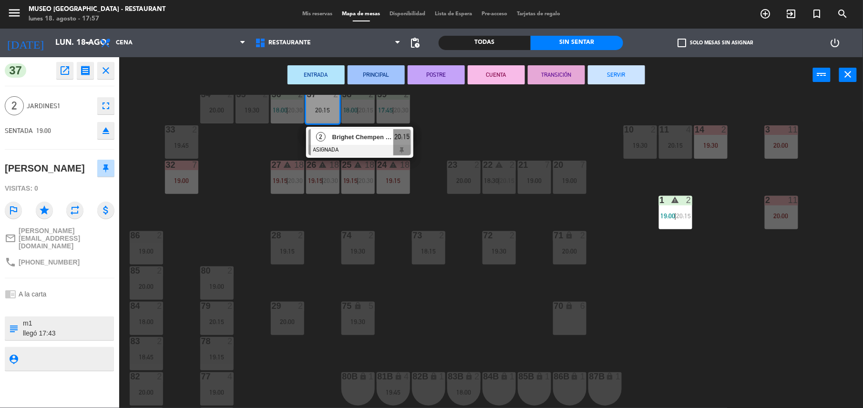
type textarea "m1 llegó 17:43"
click at [75, 288] on div "chrome_reader_mode A la carta" at bounding box center [60, 294] width 110 height 18
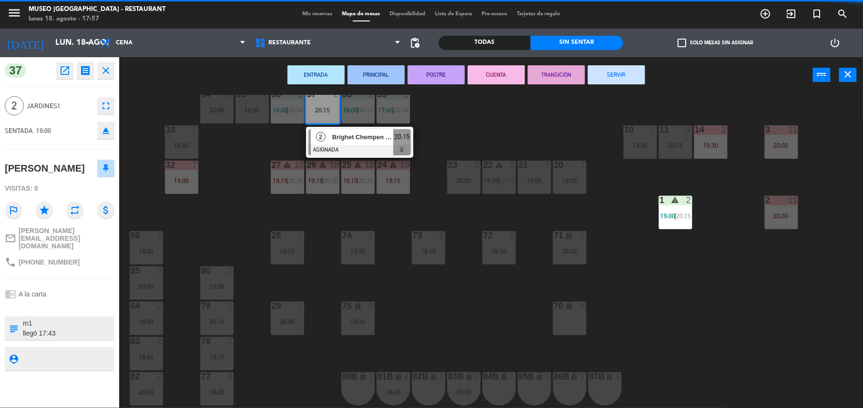
click at [75, 288] on div "chrome_reader_mode A la carta" at bounding box center [60, 294] width 110 height 18
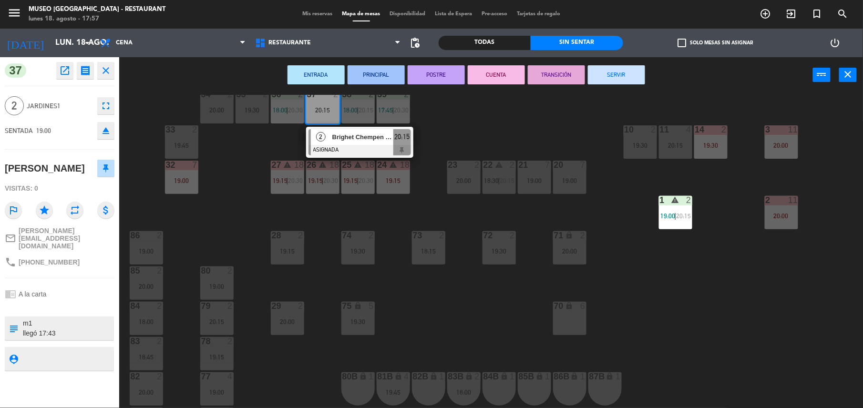
click at [649, 271] on div "44 5 17:30 | 20:15 49 2 17:00 | 19:45 54 5 20:15 64 2 17:45 | 20:30 48 2 16:19 …" at bounding box center [495, 252] width 735 height 315
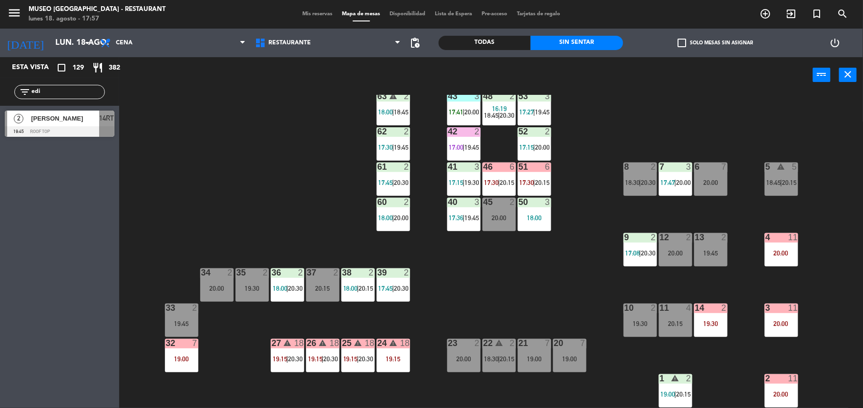
scroll to position [0, 0]
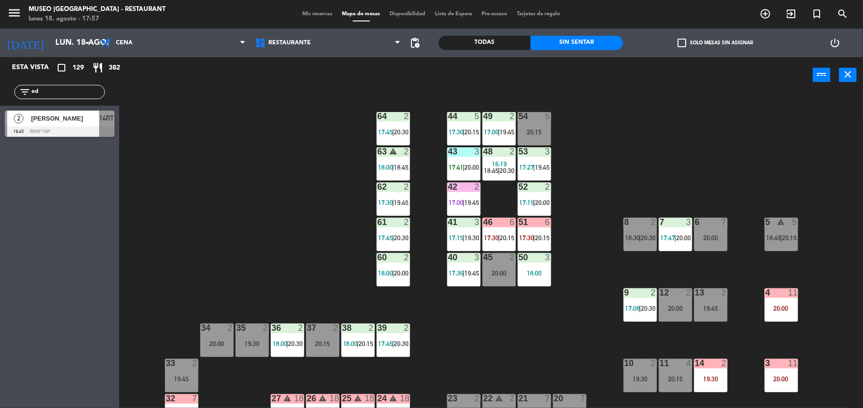
type input "e"
type input "coltur"
click at [66, 120] on span "Coltur" at bounding box center [65, 118] width 68 height 10
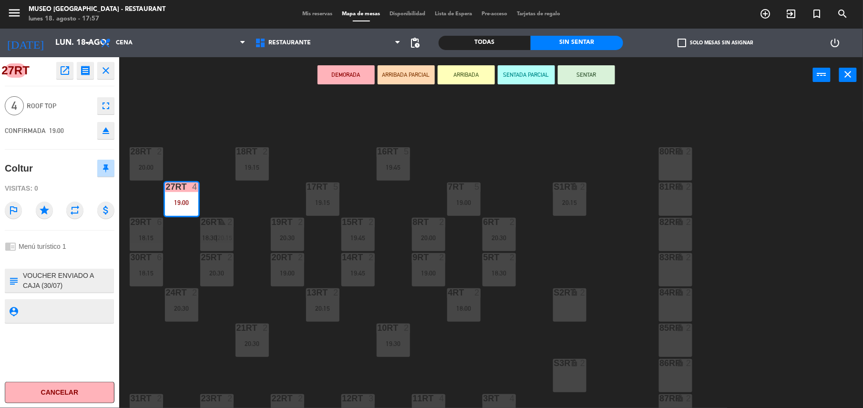
click at [81, 285] on textarea at bounding box center [67, 281] width 91 height 20
click at [214, 122] on div "18RT 2 19:15 16RT 5 19:45 28RT 2 20:00 80RR lock 2 27RT 4 19:00 7RT 5 19:00 S1R…" at bounding box center [495, 252] width 735 height 315
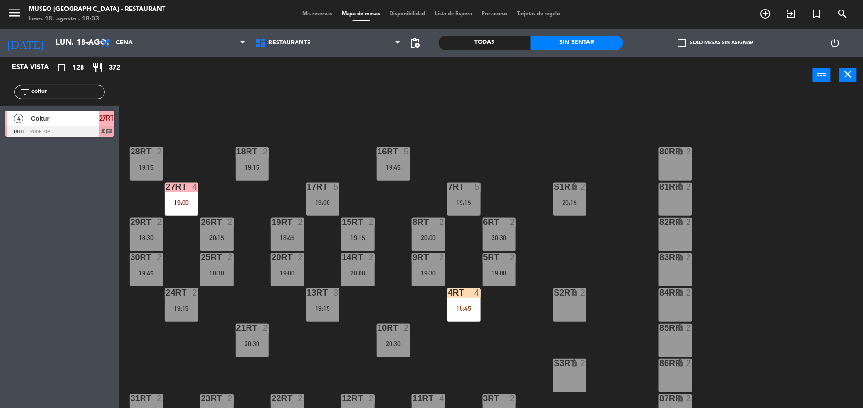
click at [73, 91] on input "coltur" at bounding box center [68, 92] width 74 height 10
